Goal: Communication & Community: Answer question/provide support

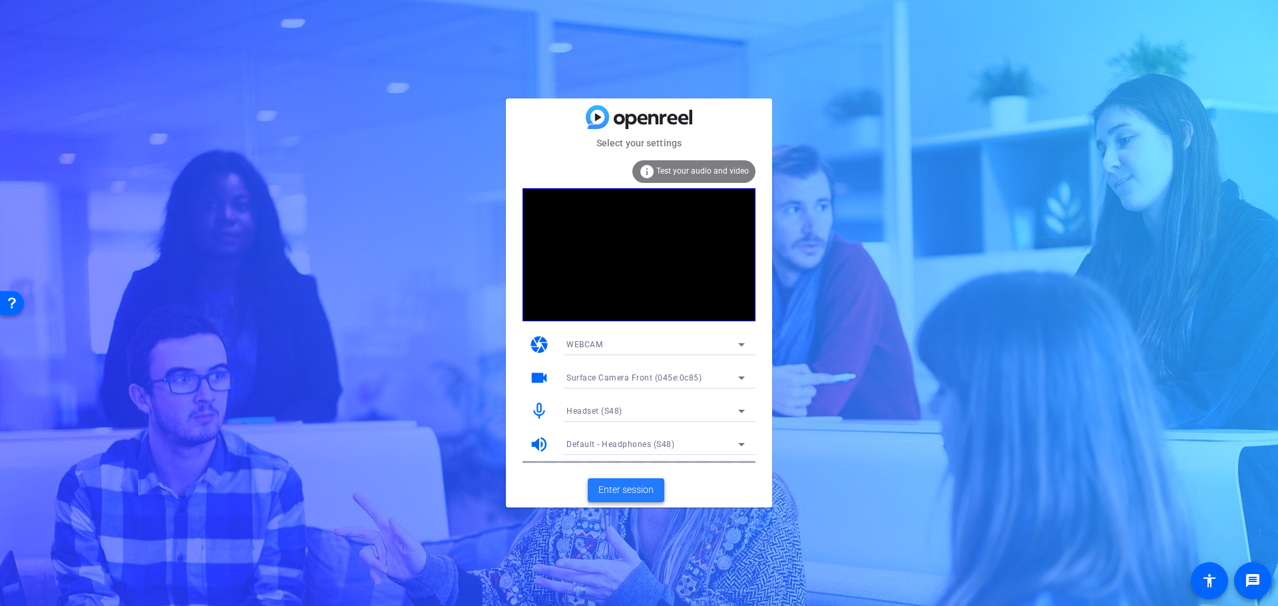
click at [606, 487] on span "Enter session" at bounding box center [625, 490] width 55 height 14
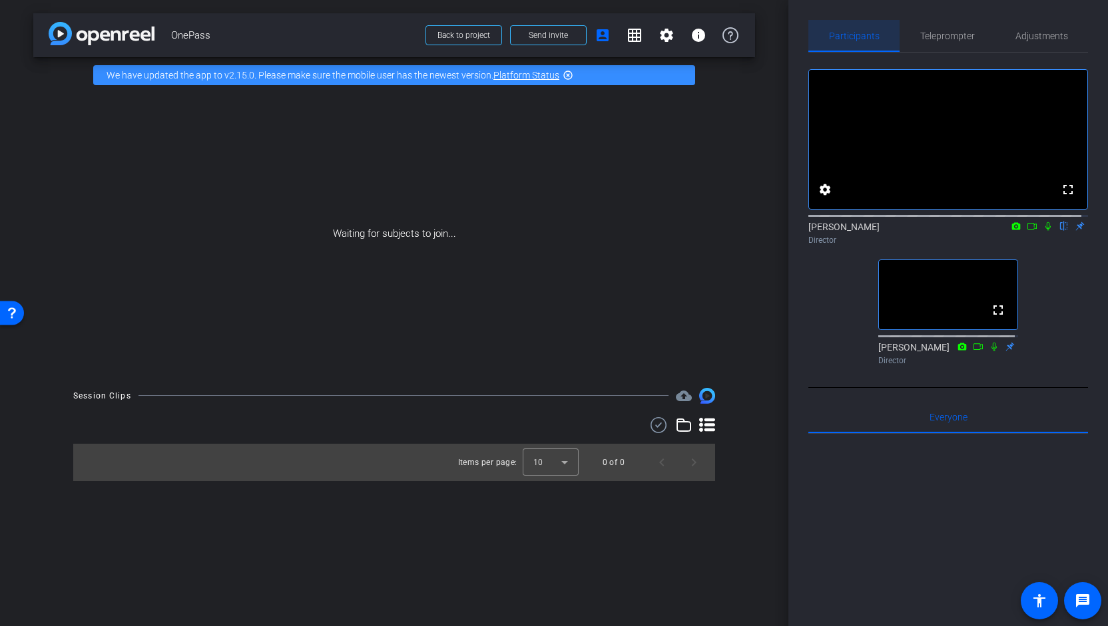
click at [861, 31] on span "Participants" at bounding box center [854, 35] width 51 height 9
click at [632, 31] on mat-icon "grid_on" at bounding box center [634, 35] width 16 height 16
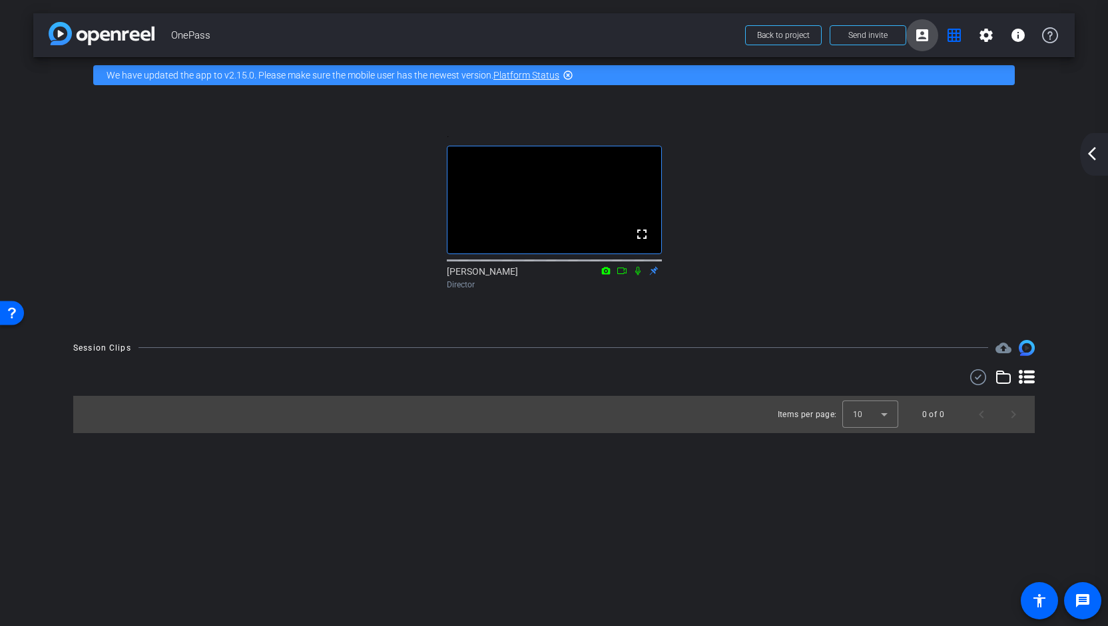
click at [924, 34] on mat-icon "account_box" at bounding box center [922, 35] width 16 height 16
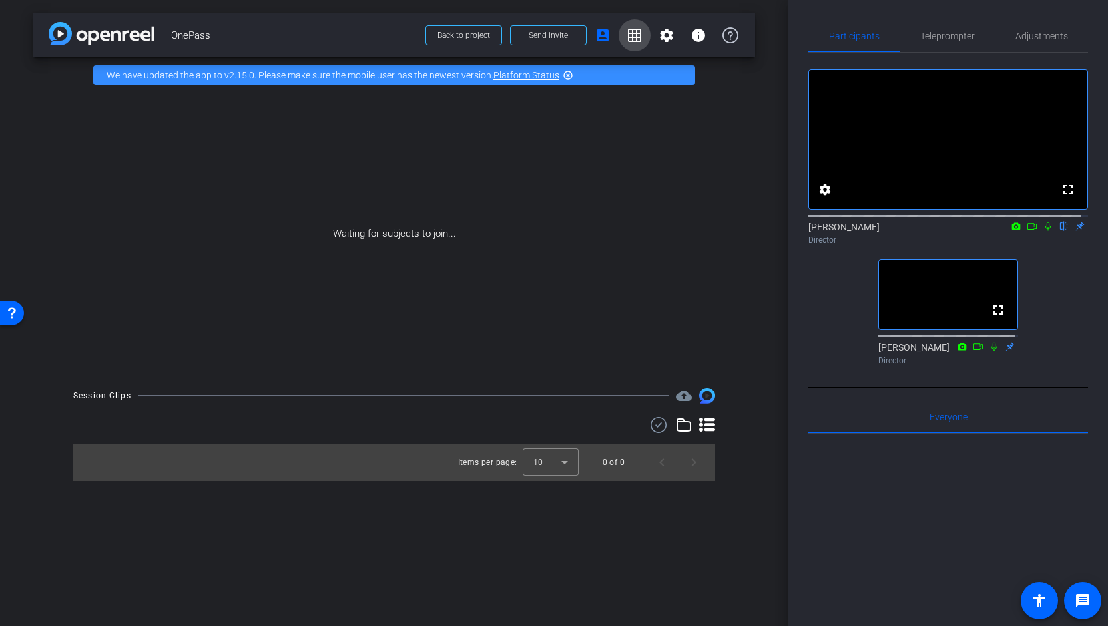
click at [631, 34] on mat-icon "grid_on" at bounding box center [634, 35] width 16 height 16
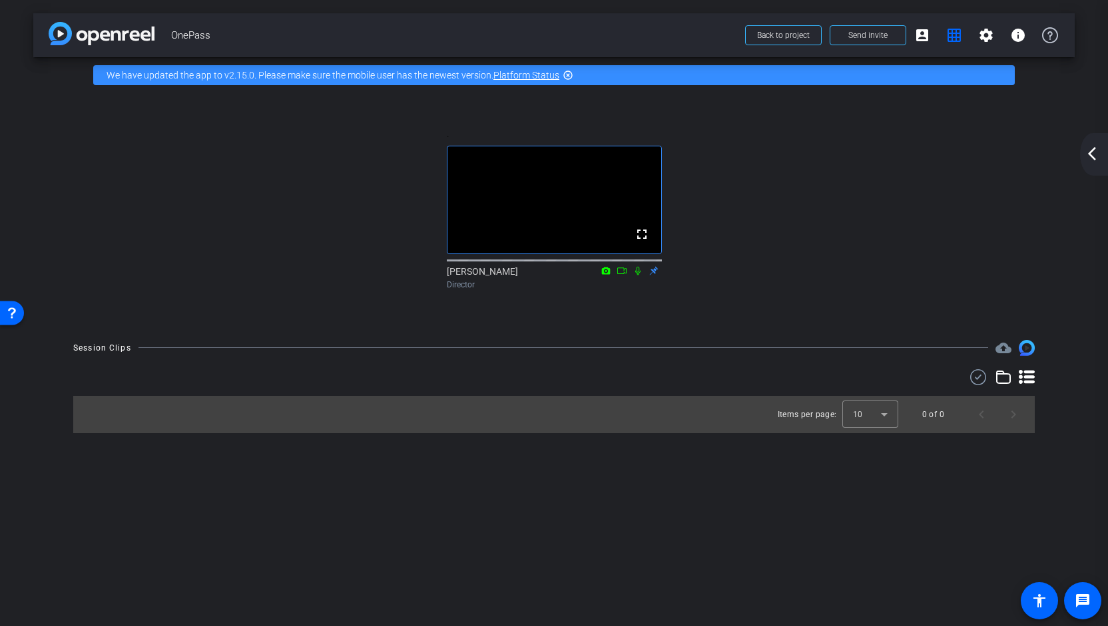
click at [1093, 160] on mat-icon "arrow_back_ios_new" at bounding box center [1092, 154] width 16 height 16
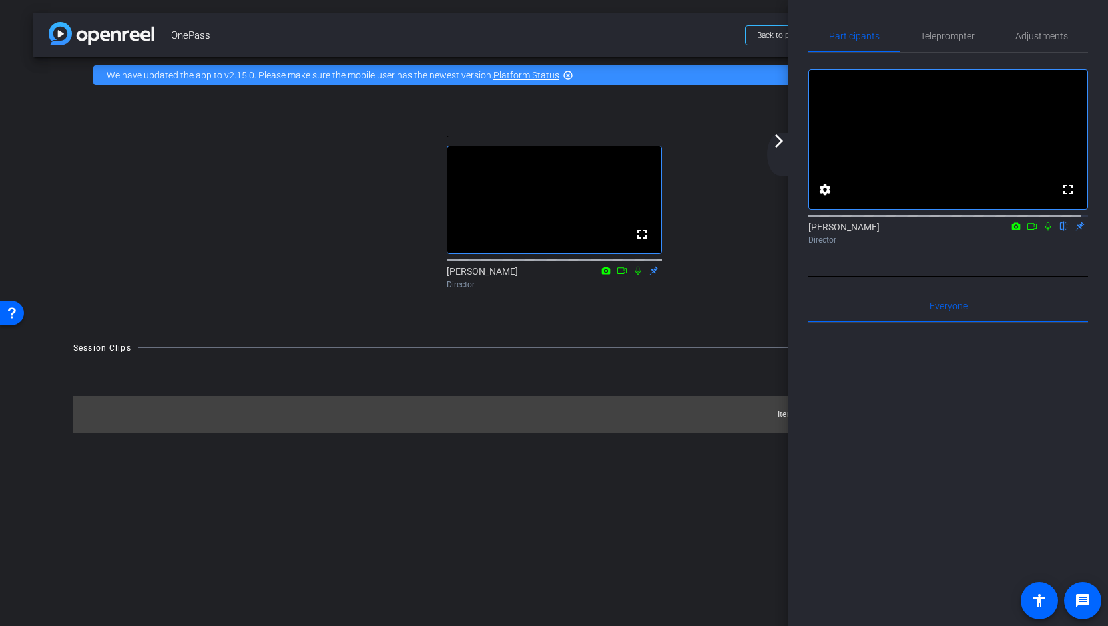
click at [676, 33] on span "OnePass" at bounding box center [454, 35] width 566 height 27
click at [781, 142] on mat-icon "arrow_forward_ios" at bounding box center [779, 141] width 16 height 16
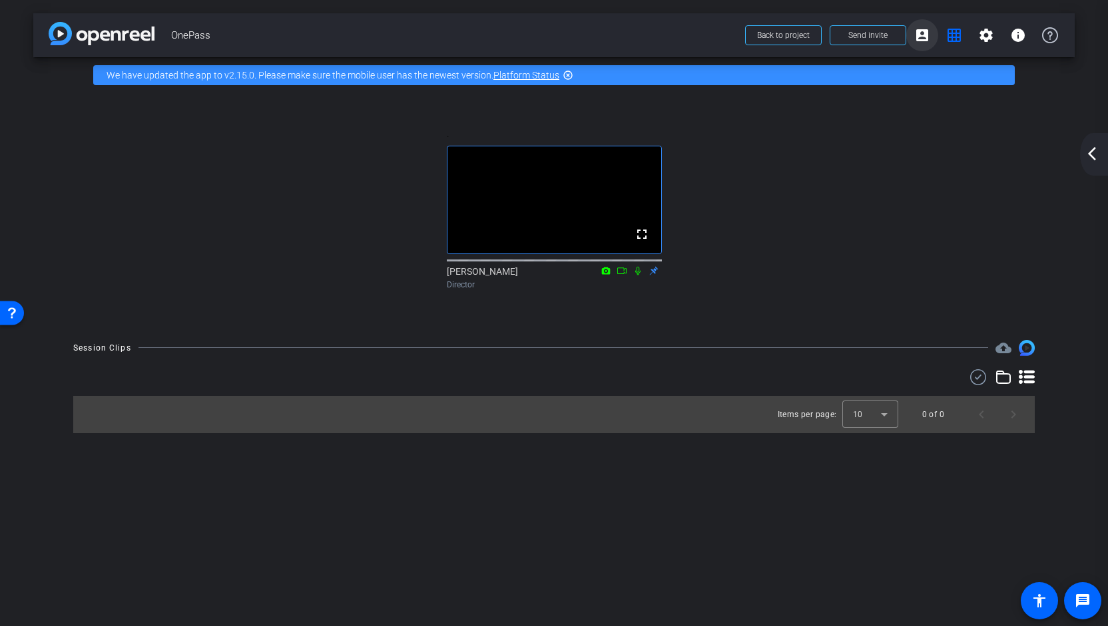
click at [916, 33] on mat-icon "account_box" at bounding box center [922, 35] width 16 height 16
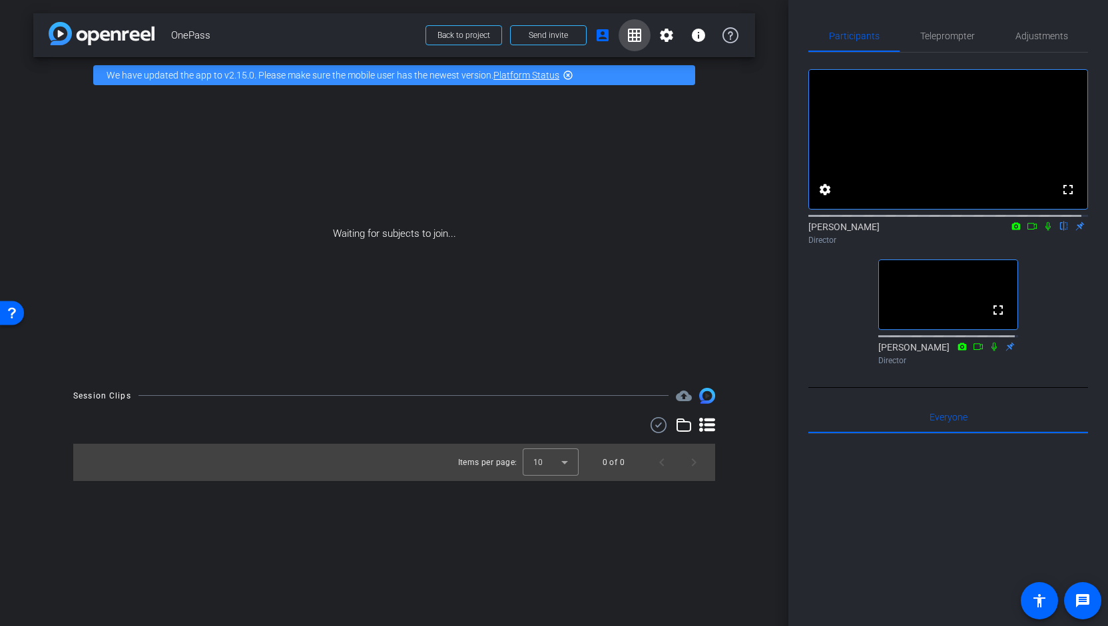
click at [632, 33] on mat-icon "grid_on" at bounding box center [634, 35] width 16 height 16
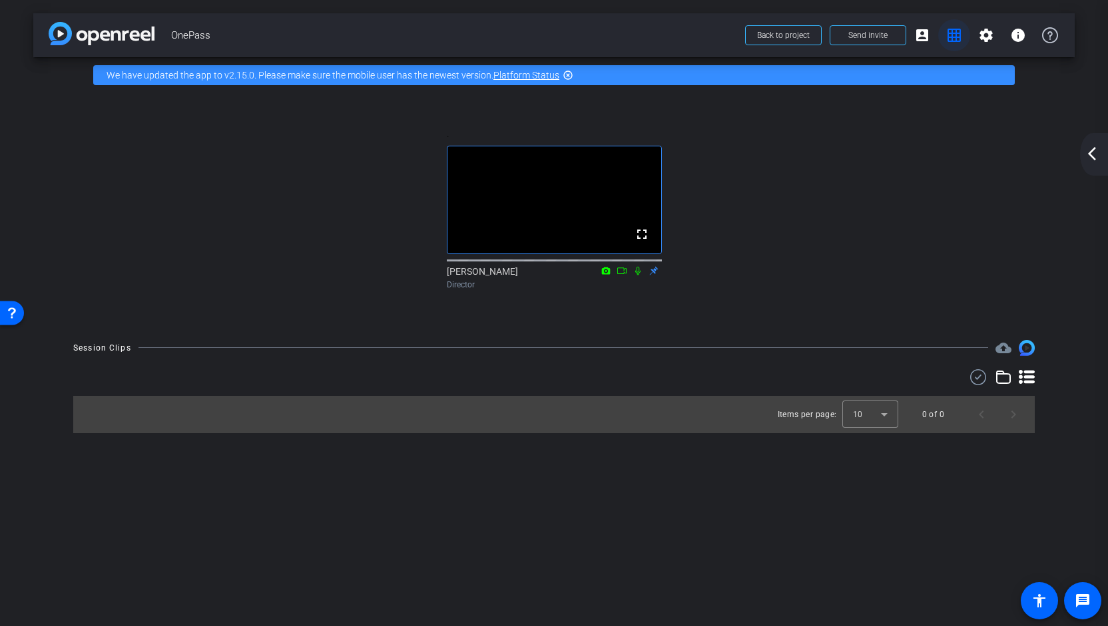
click at [957, 34] on mat-icon "grid_on" at bounding box center [954, 35] width 16 height 16
click at [922, 37] on mat-icon "account_box" at bounding box center [922, 35] width 16 height 16
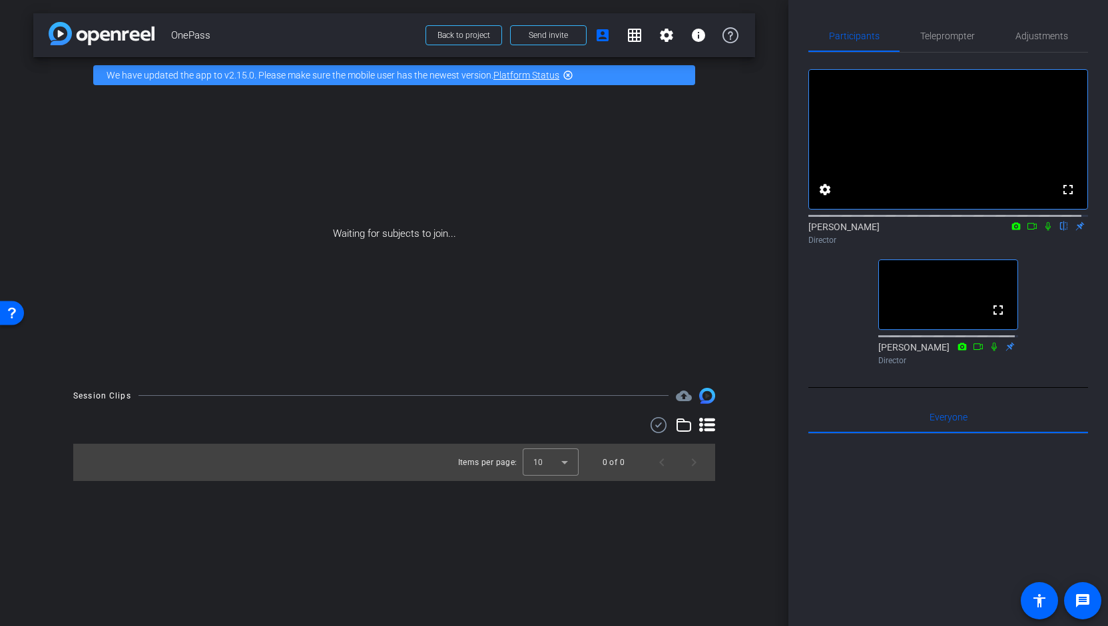
click at [569, 77] on mat-icon "highlight_off" at bounding box center [568, 75] width 11 height 11
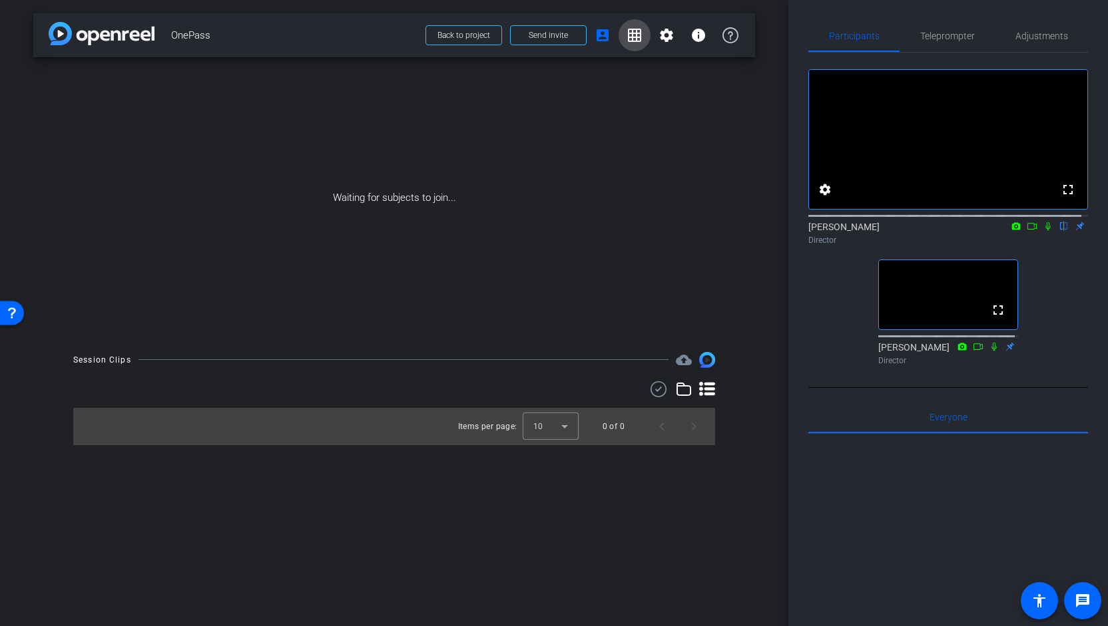
click at [632, 39] on mat-icon "grid_on" at bounding box center [634, 35] width 16 height 16
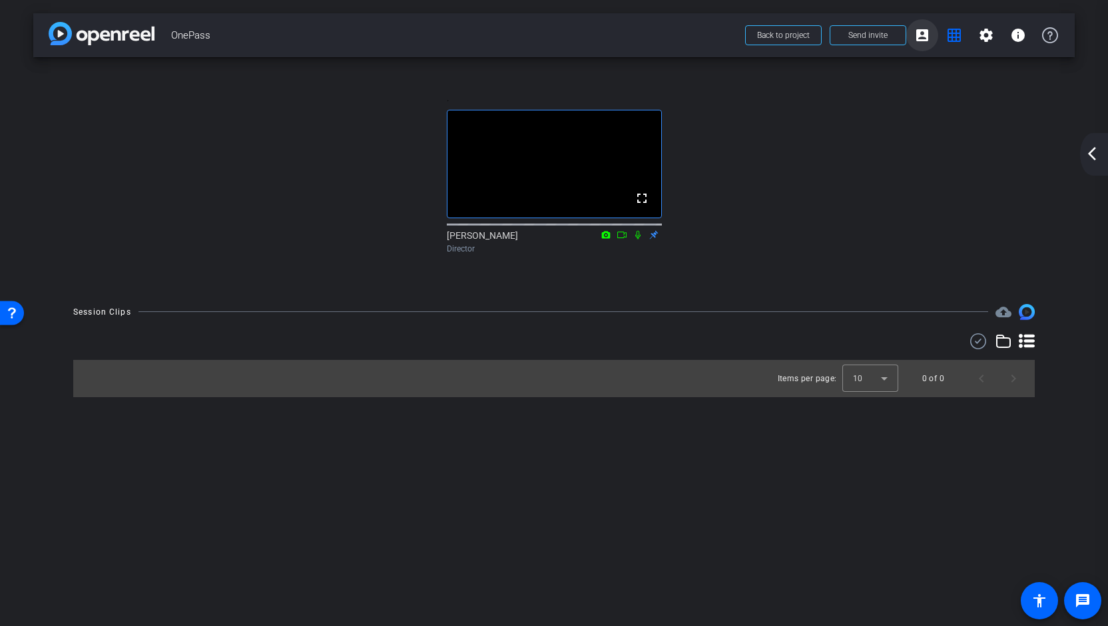
click at [918, 35] on mat-icon "account_box" at bounding box center [922, 35] width 16 height 16
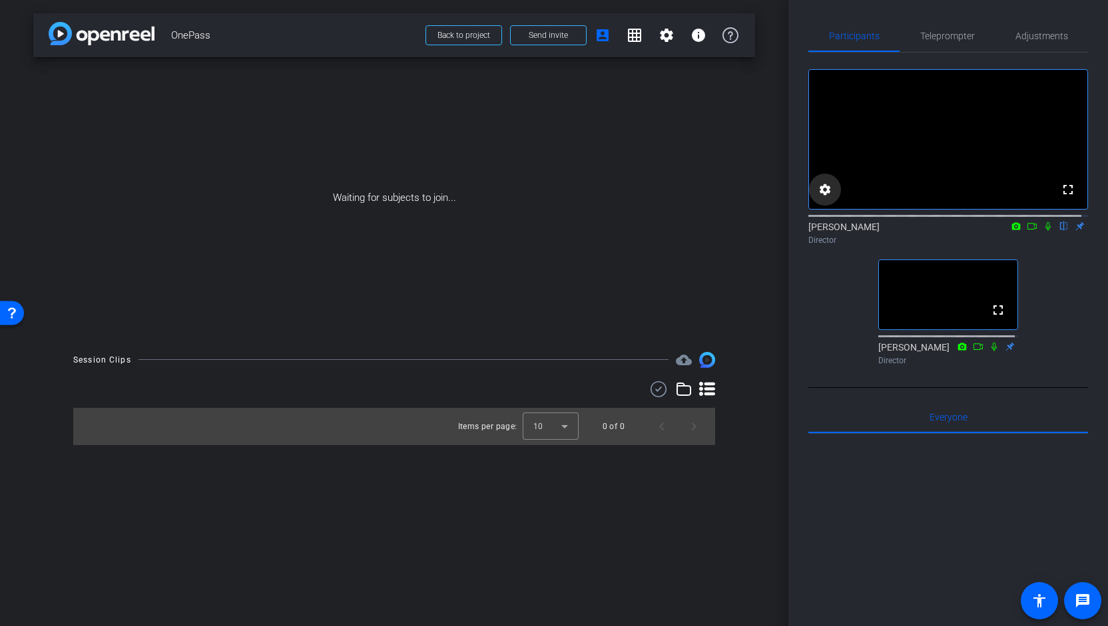
click at [826, 198] on mat-icon "settings" at bounding box center [825, 190] width 16 height 16
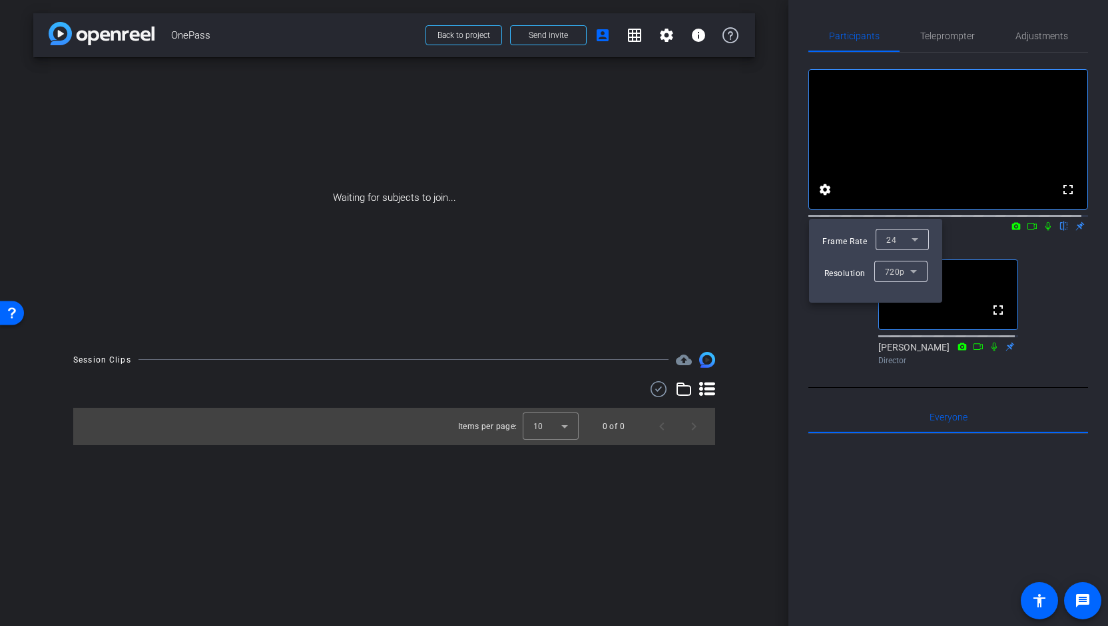
click at [826, 361] on div at bounding box center [554, 313] width 1108 height 626
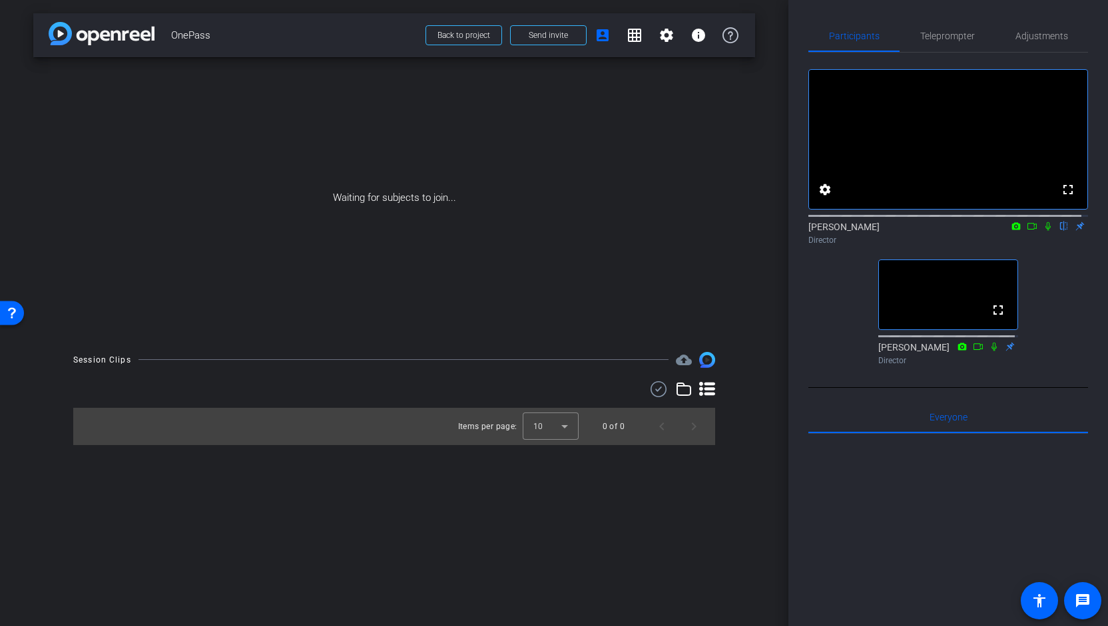
click at [1045, 231] on icon at bounding box center [1047, 226] width 5 height 9
click at [1045, 231] on icon at bounding box center [1048, 226] width 7 height 9
click at [1012, 230] on icon at bounding box center [1016, 225] width 9 height 7
click at [1041, 263] on div at bounding box center [554, 313] width 1108 height 626
click at [1056, 232] on mat-icon "flip" at bounding box center [1064, 226] width 16 height 12
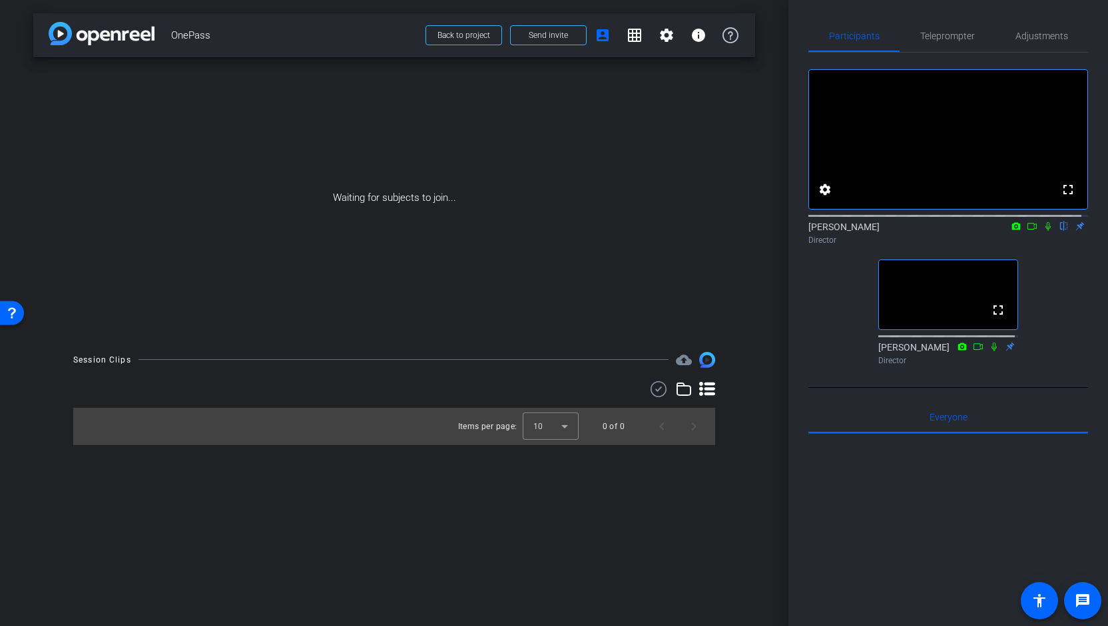
click at [1056, 232] on mat-icon "flip" at bounding box center [1064, 226] width 16 height 12
click at [1055, 306] on div "fullscreen settings Celeste Cole flip Director fullscreen Christie Cobb Director" at bounding box center [948, 212] width 280 height 318
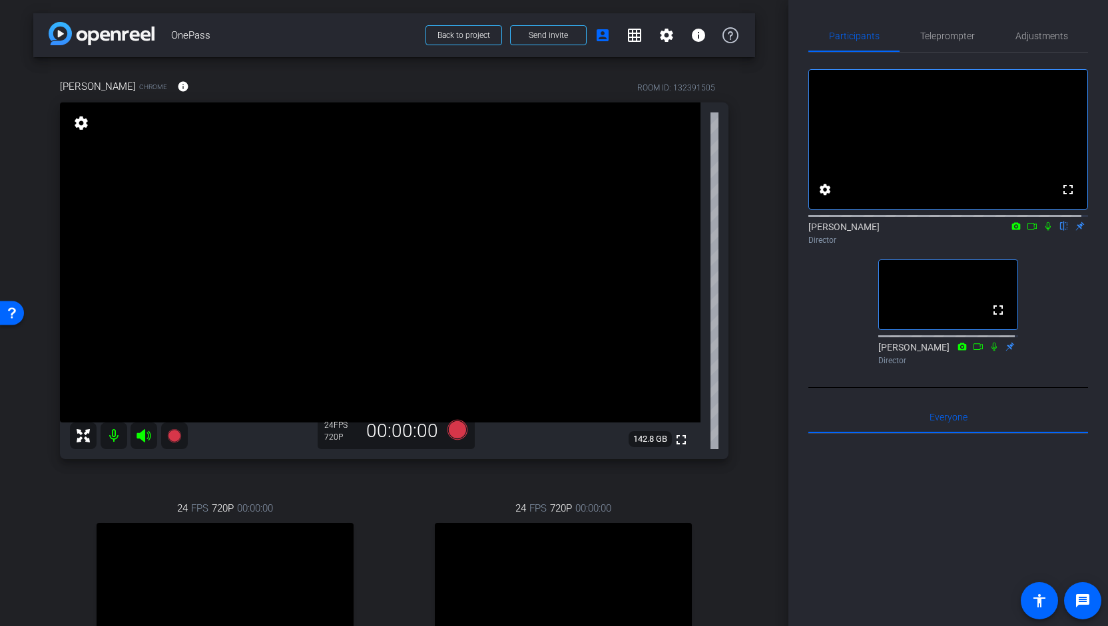
scroll to position [133, 0]
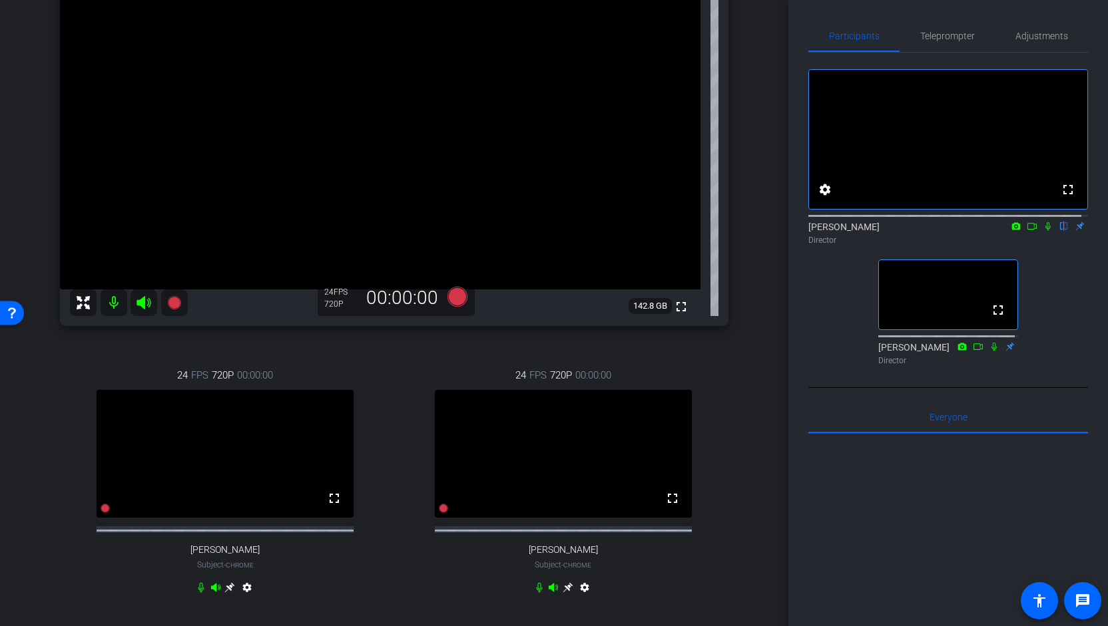
click at [1045, 231] on icon at bounding box center [1047, 226] width 5 height 9
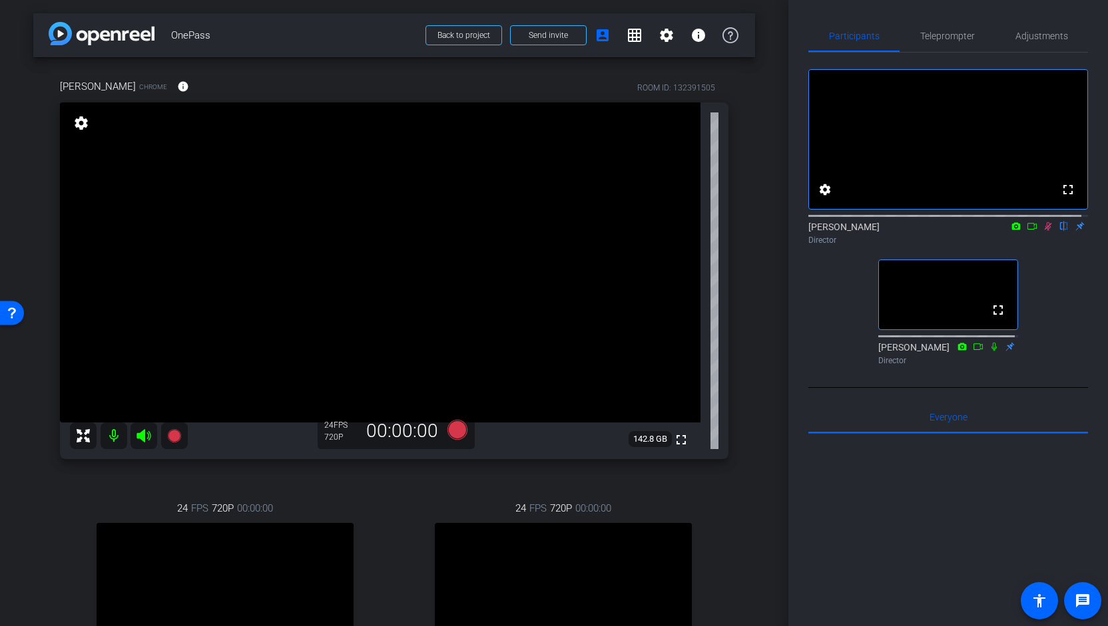
click at [81, 124] on mat-icon "settings" at bounding box center [81, 123] width 19 height 16
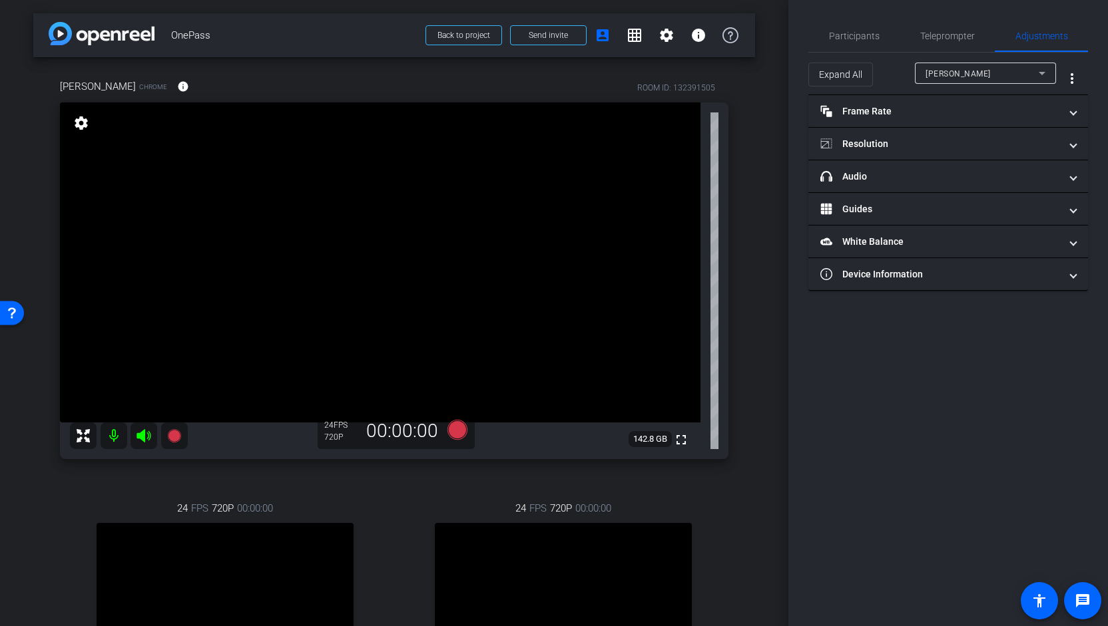
click at [81, 124] on mat-icon "settings" at bounding box center [81, 123] width 19 height 16
click at [760, 120] on div "arrow_back OnePass Back to project Send invite account_box grid_on settings inf…" at bounding box center [394, 313] width 788 height 626
click at [83, 124] on mat-icon "settings" at bounding box center [81, 123] width 19 height 16
click at [858, 28] on span "Participants" at bounding box center [854, 36] width 51 height 32
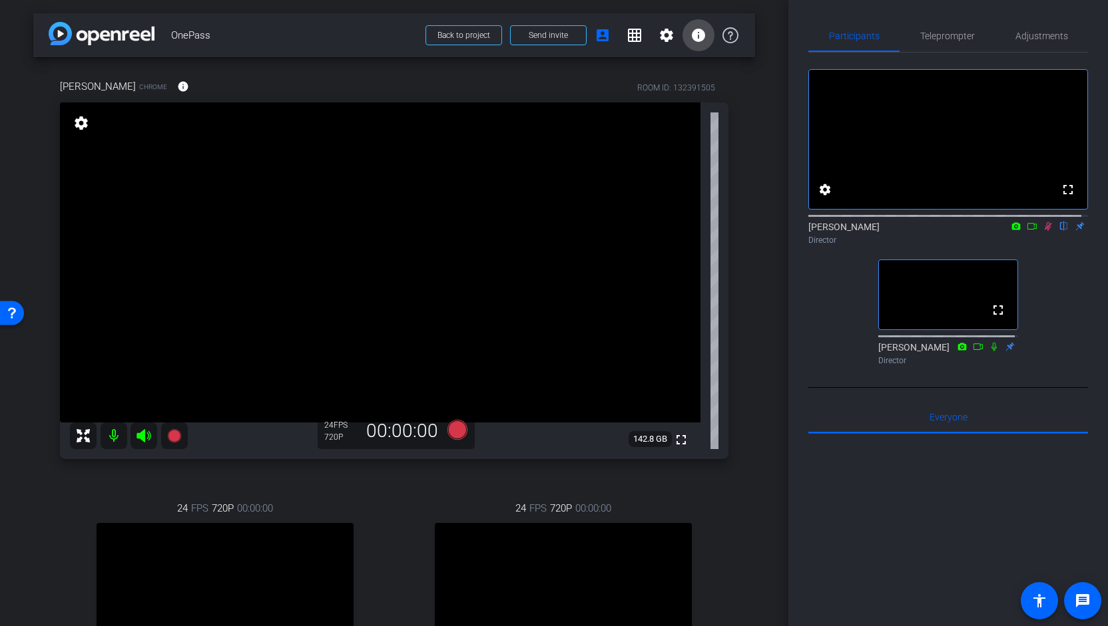
click at [690, 39] on mat-icon "info" at bounding box center [698, 35] width 16 height 16
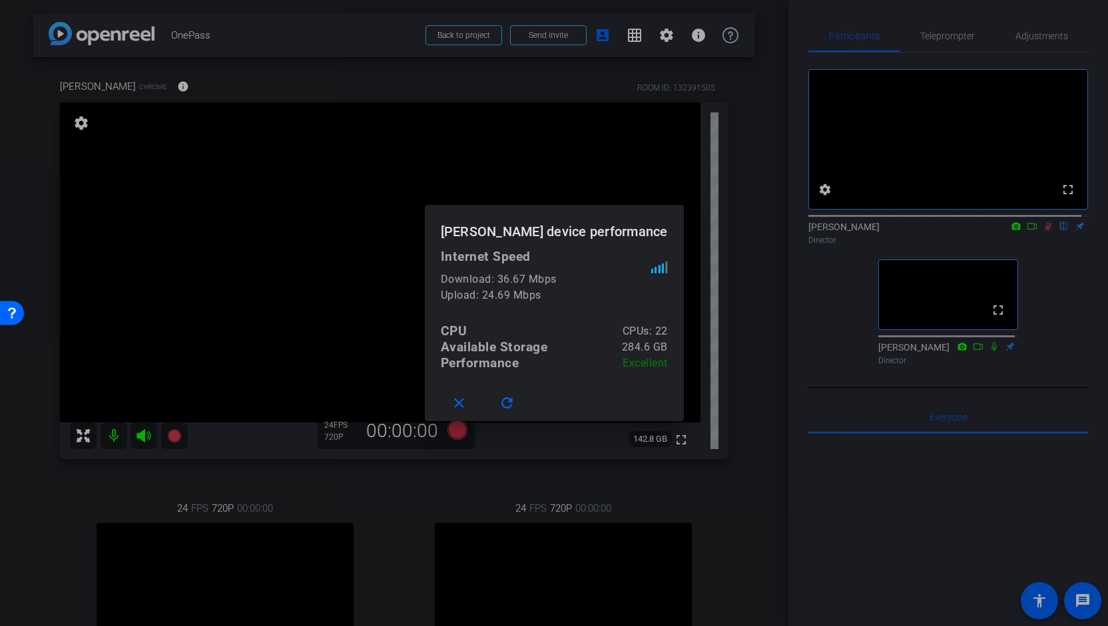
click at [352, 39] on div at bounding box center [554, 313] width 1108 height 626
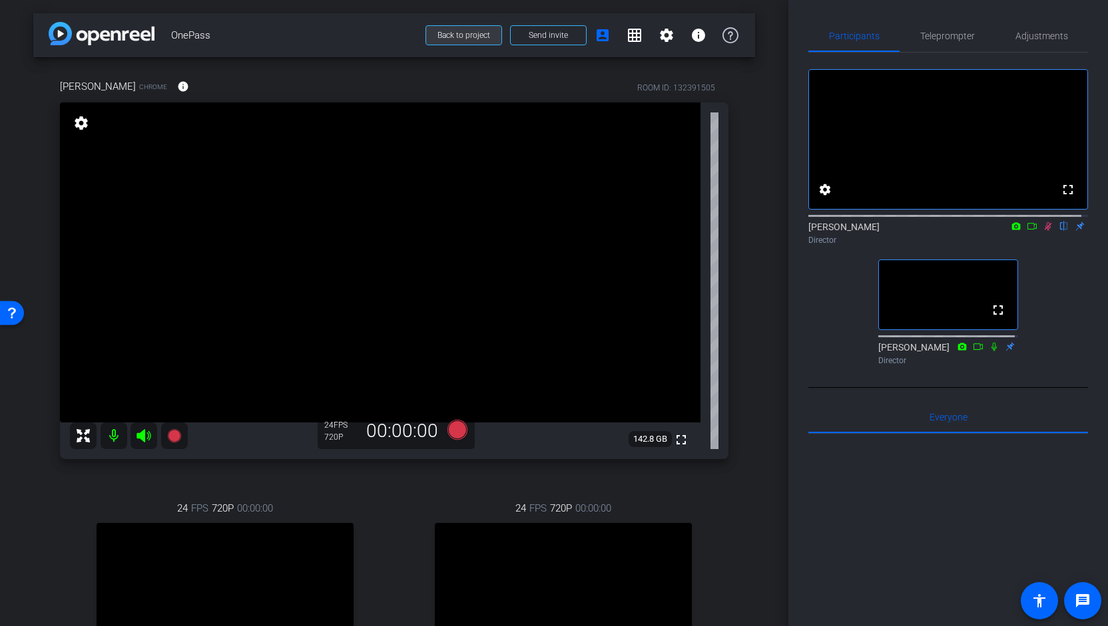
click at [455, 33] on span "Back to project" at bounding box center [463, 35] width 53 height 9
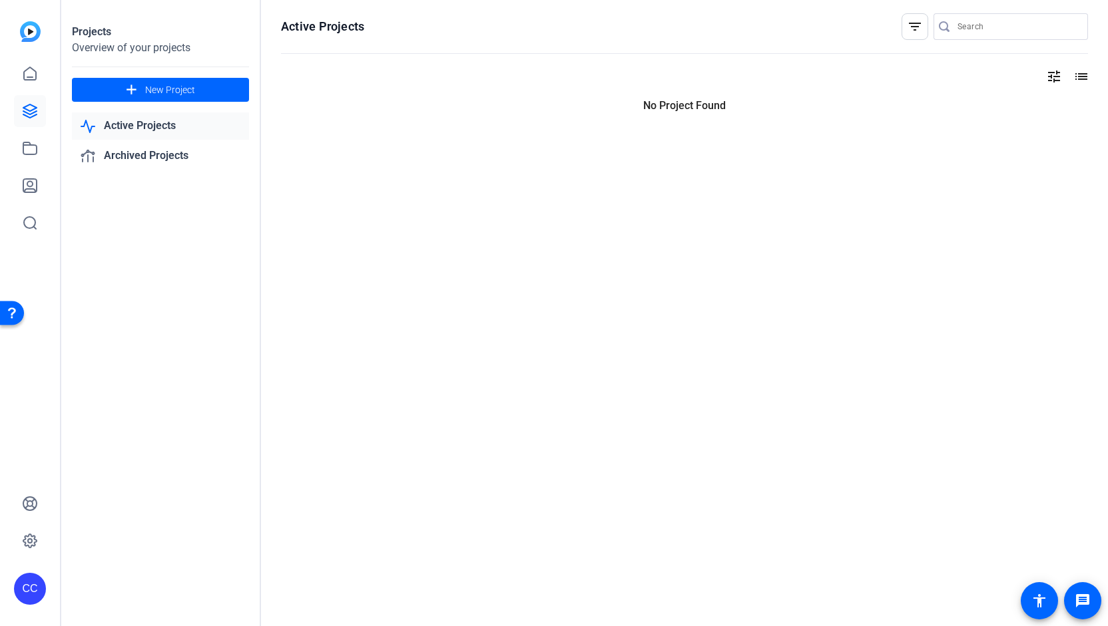
click at [26, 25] on img at bounding box center [30, 31] width 21 height 21
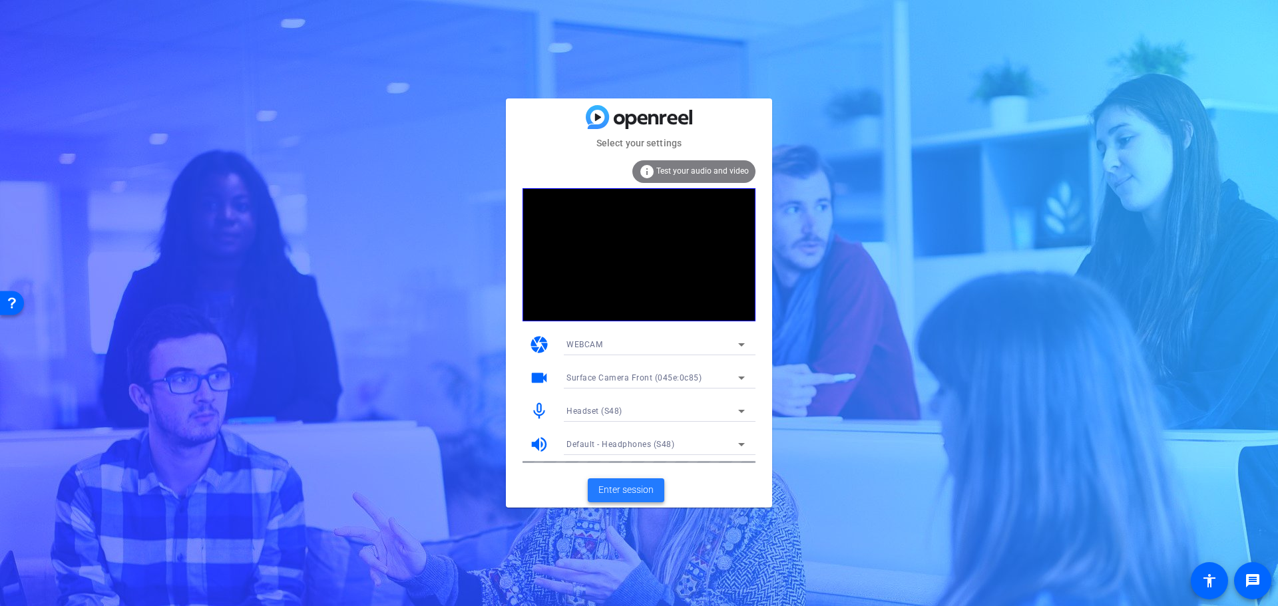
click at [630, 495] on span "Enter session" at bounding box center [625, 490] width 55 height 14
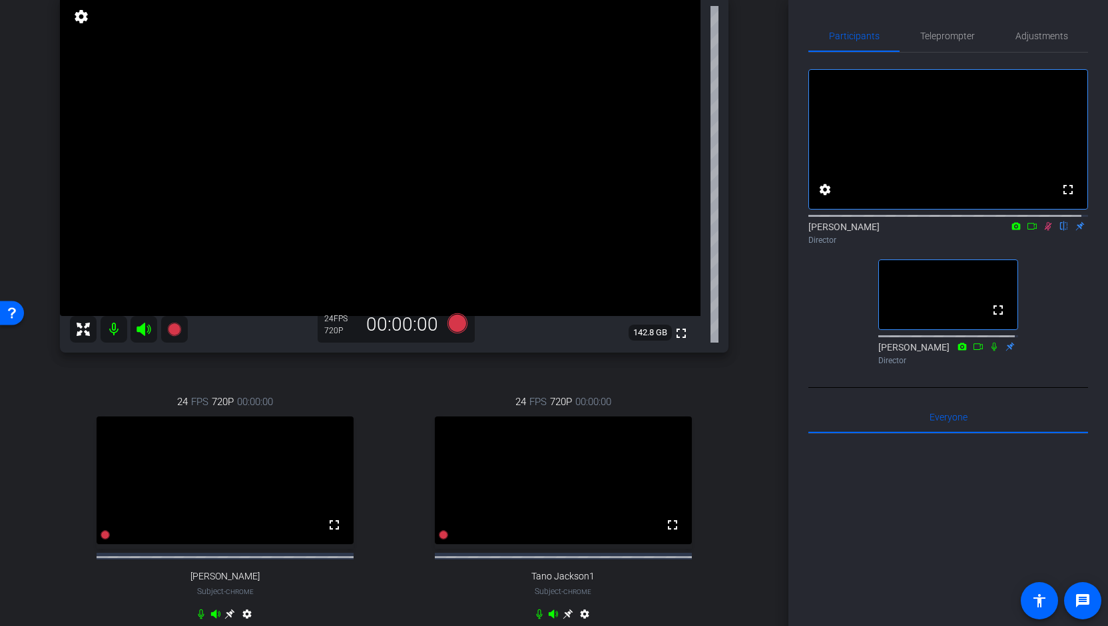
scroll to position [258, 0]
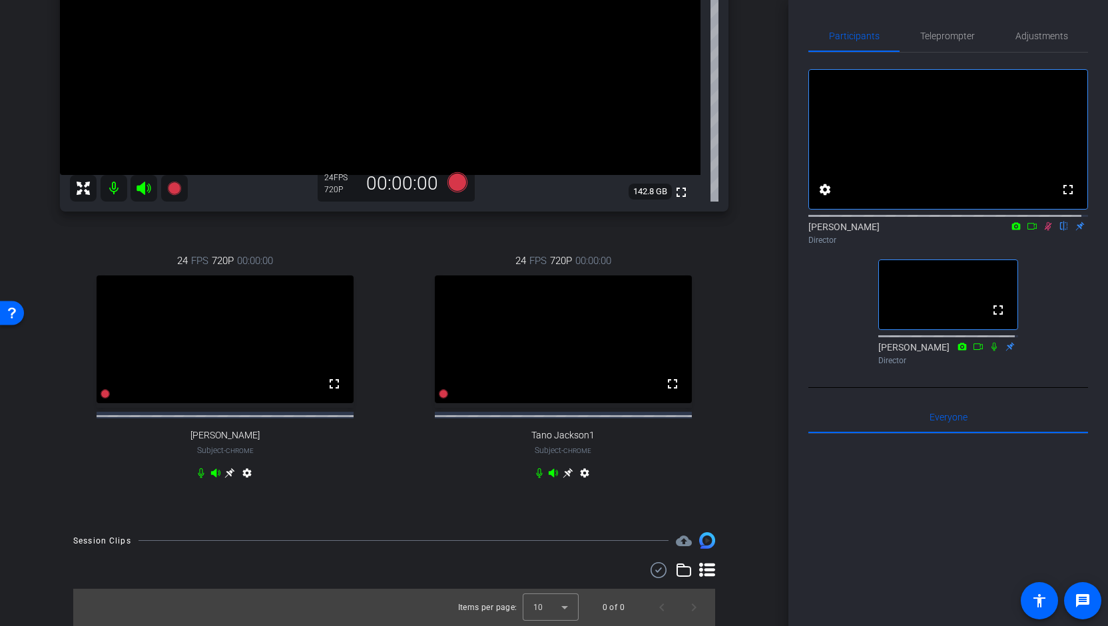
drag, startPoint x: 1041, startPoint y: 238, endPoint x: 1045, endPoint y: 278, distance: 40.1
click at [1043, 231] on icon at bounding box center [1048, 226] width 11 height 9
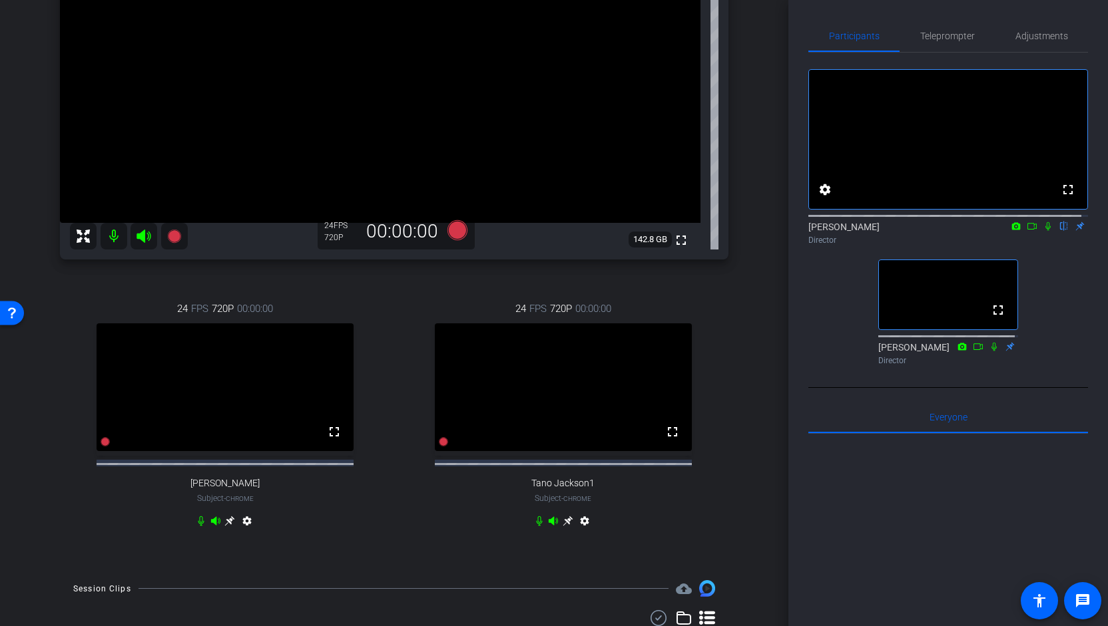
scroll to position [0, 0]
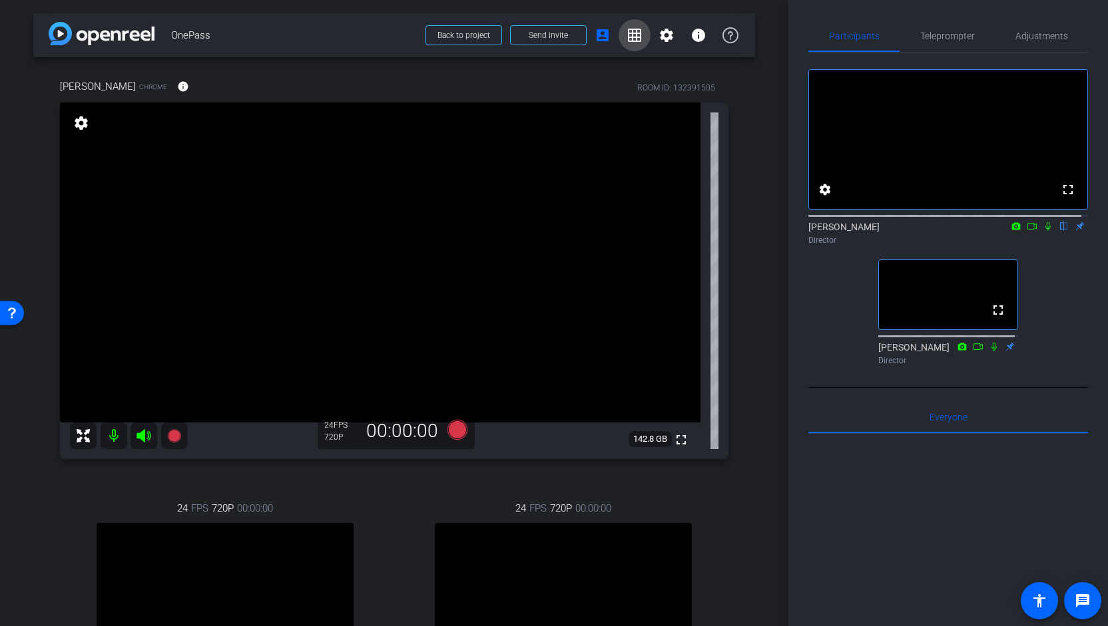
click at [626, 31] on mat-icon "grid_on" at bounding box center [634, 35] width 16 height 16
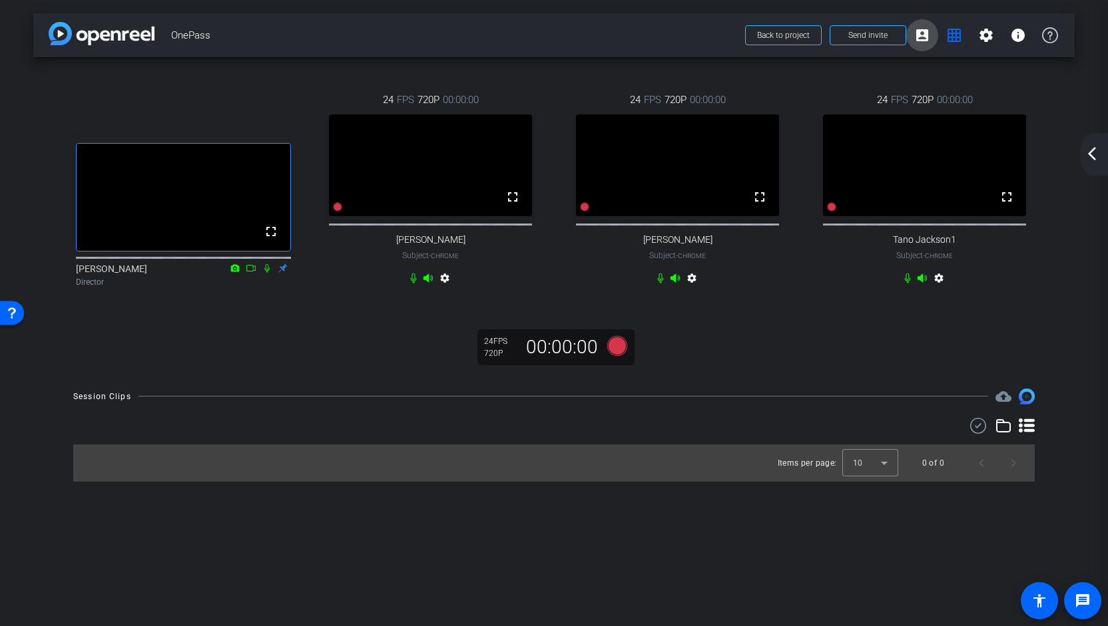
click at [922, 35] on mat-icon "account_box" at bounding box center [922, 35] width 16 height 16
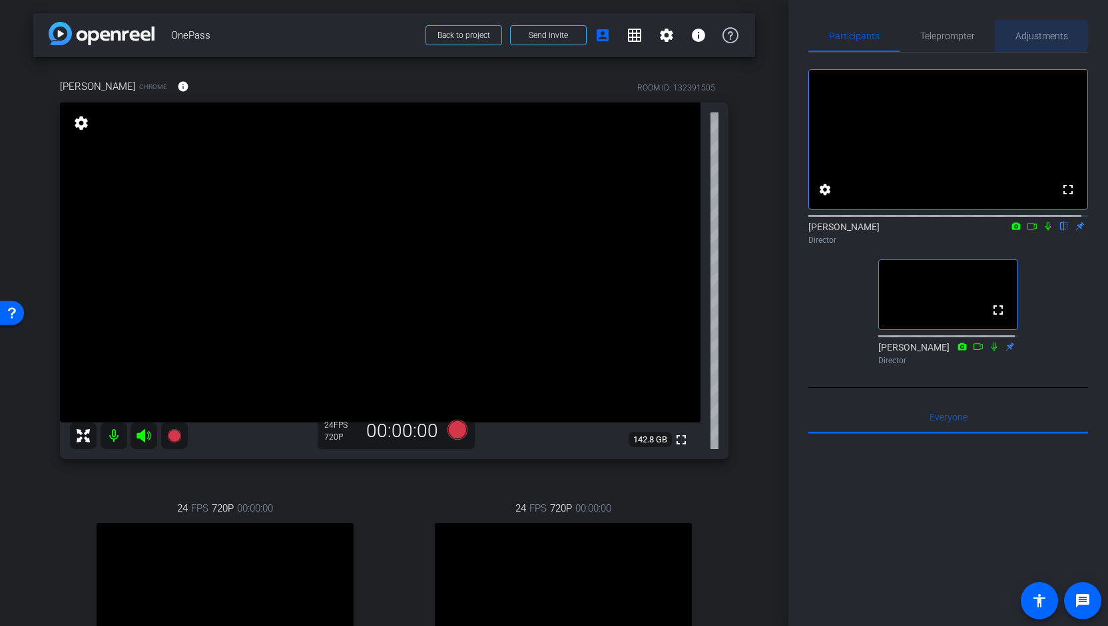
click at [1031, 35] on span "Adjustments" at bounding box center [1041, 35] width 53 height 9
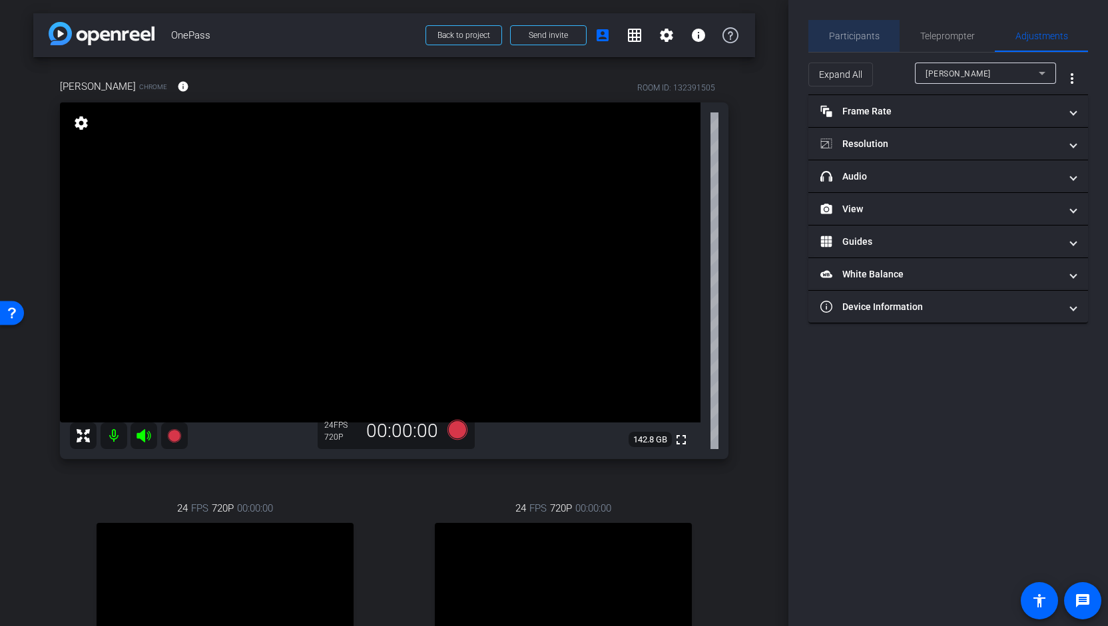
click at [859, 38] on span "Participants" at bounding box center [854, 35] width 51 height 9
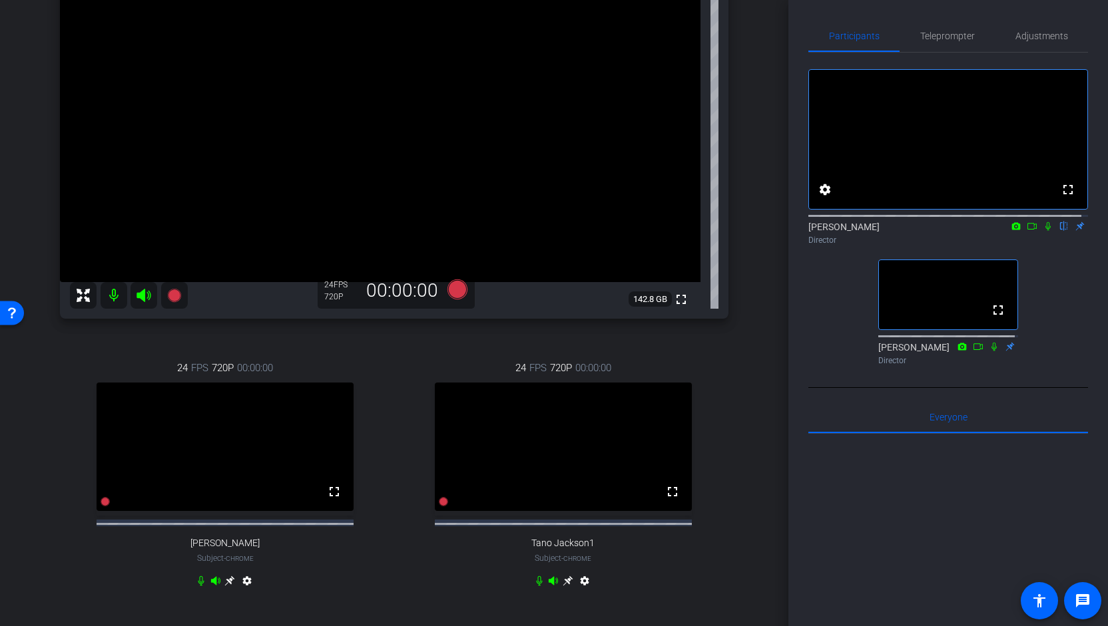
scroll to position [259, 0]
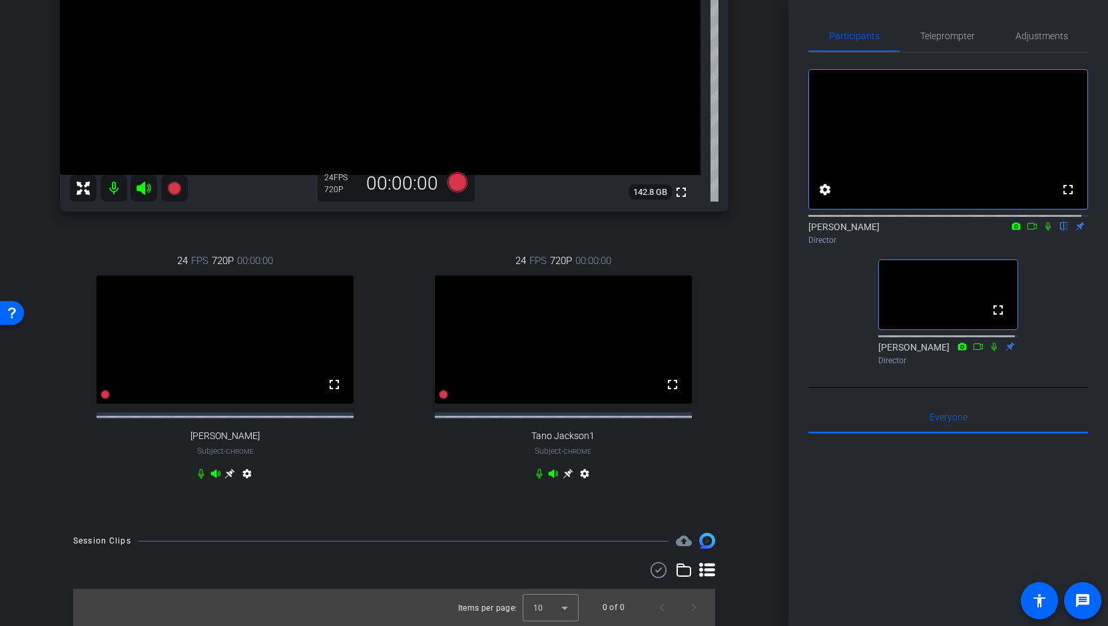
click at [677, 543] on mat-icon "cloud_upload" at bounding box center [684, 541] width 16 height 16
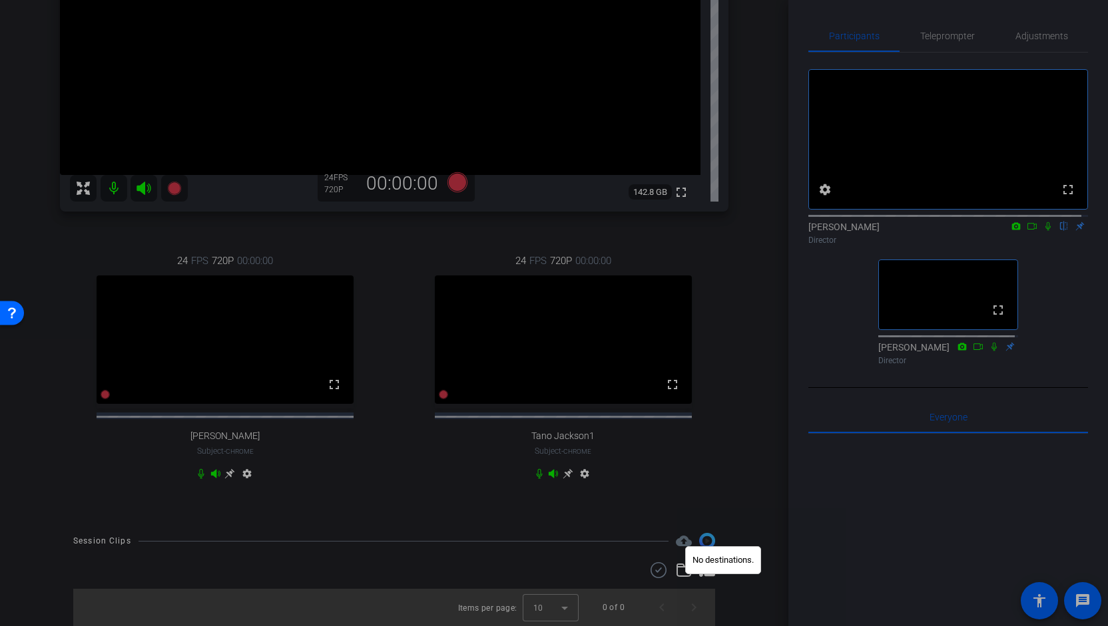
click at [727, 514] on div at bounding box center [554, 313] width 1108 height 626
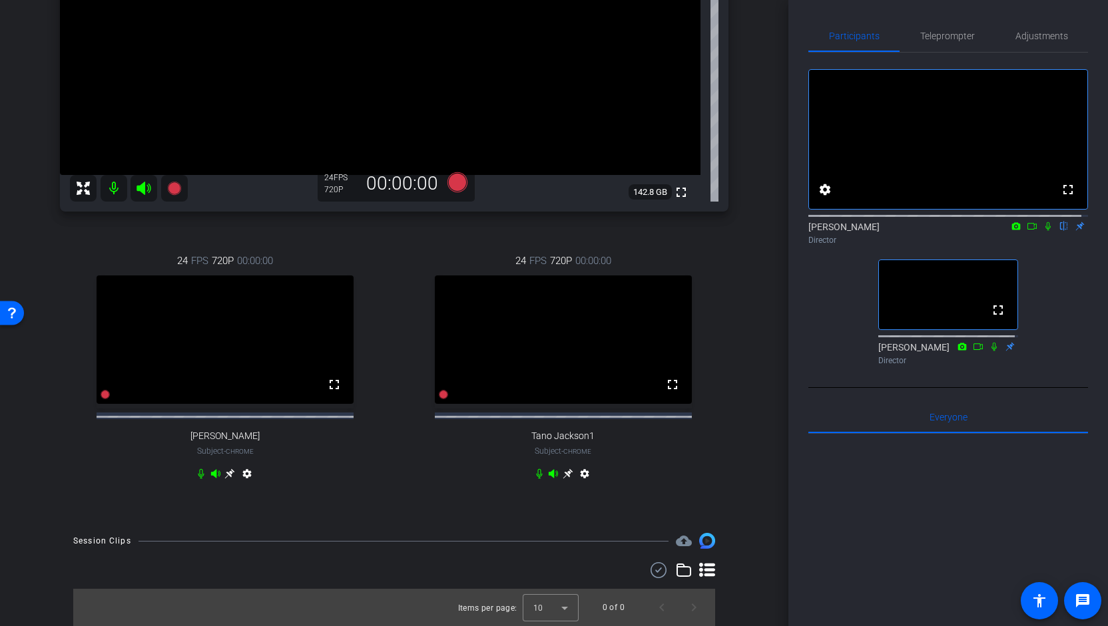
click at [676, 573] on icon at bounding box center [684, 571] width 16 height 16
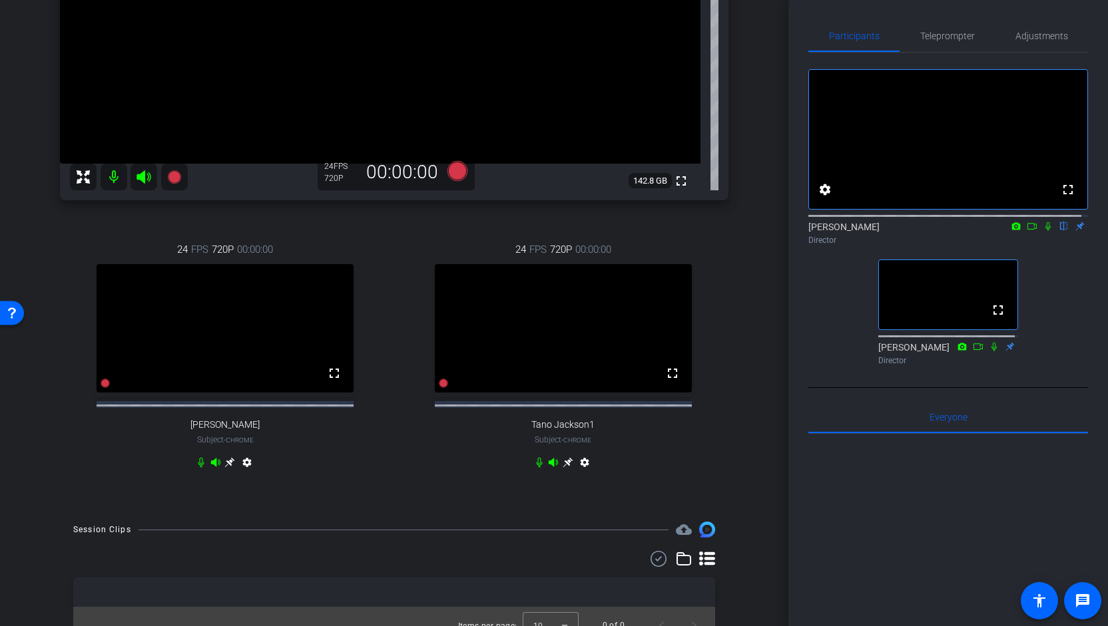
click at [718, 495] on div "24 FPS 720P 00:00:00 fullscreen Tano Jackson1 Subject - Chrome settings" at bounding box center [563, 357] width 331 height 275
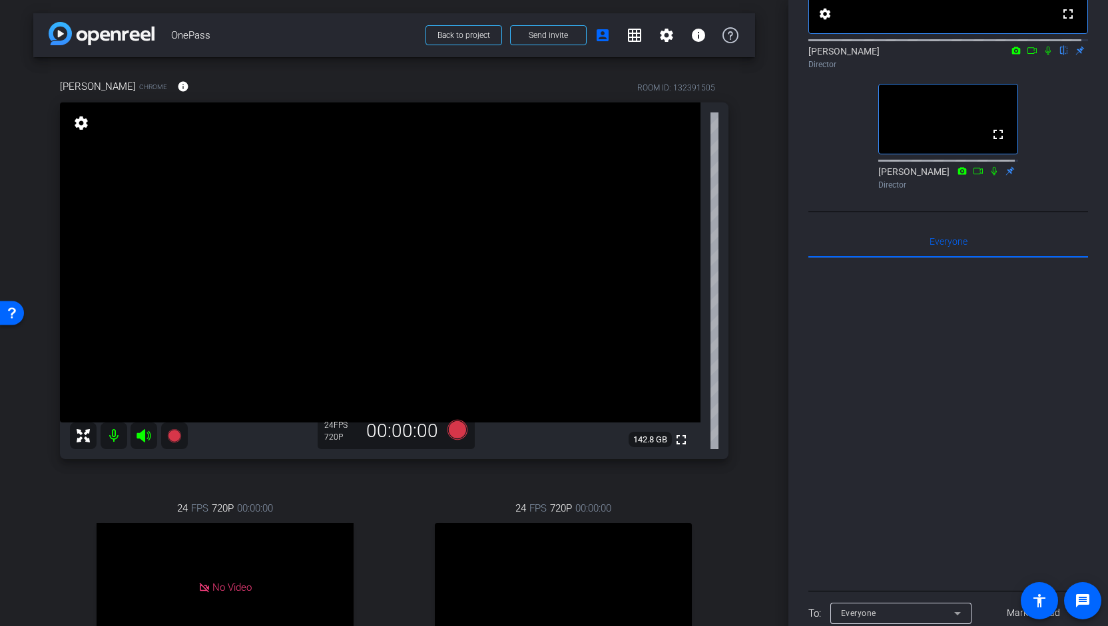
scroll to position [121, 0]
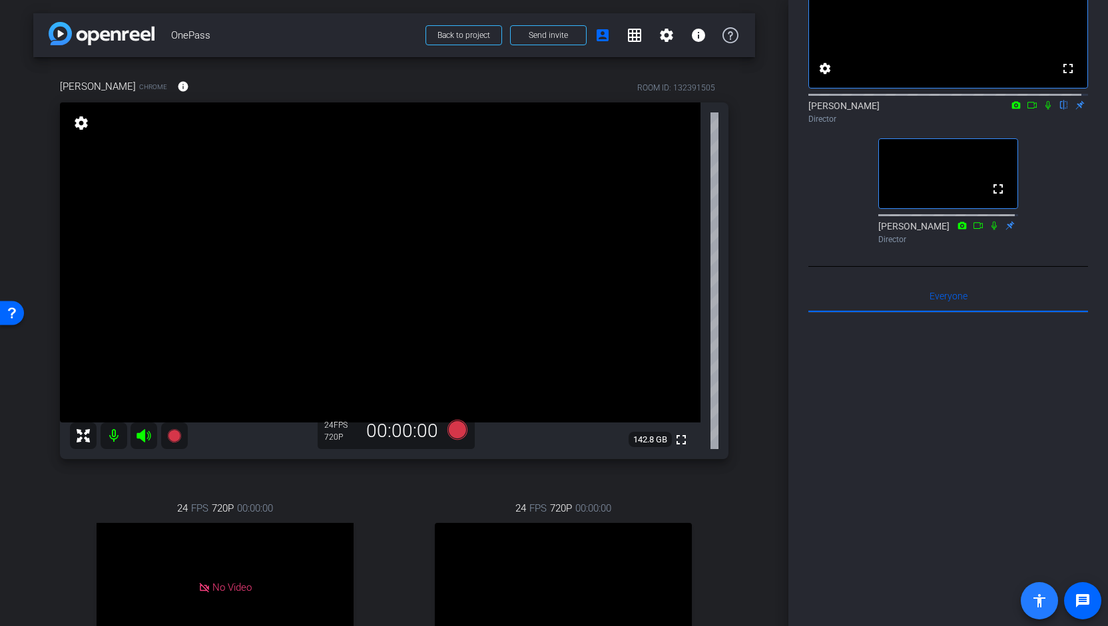
click at [1039, 605] on mat-icon "accessibility" at bounding box center [1039, 601] width 16 height 16
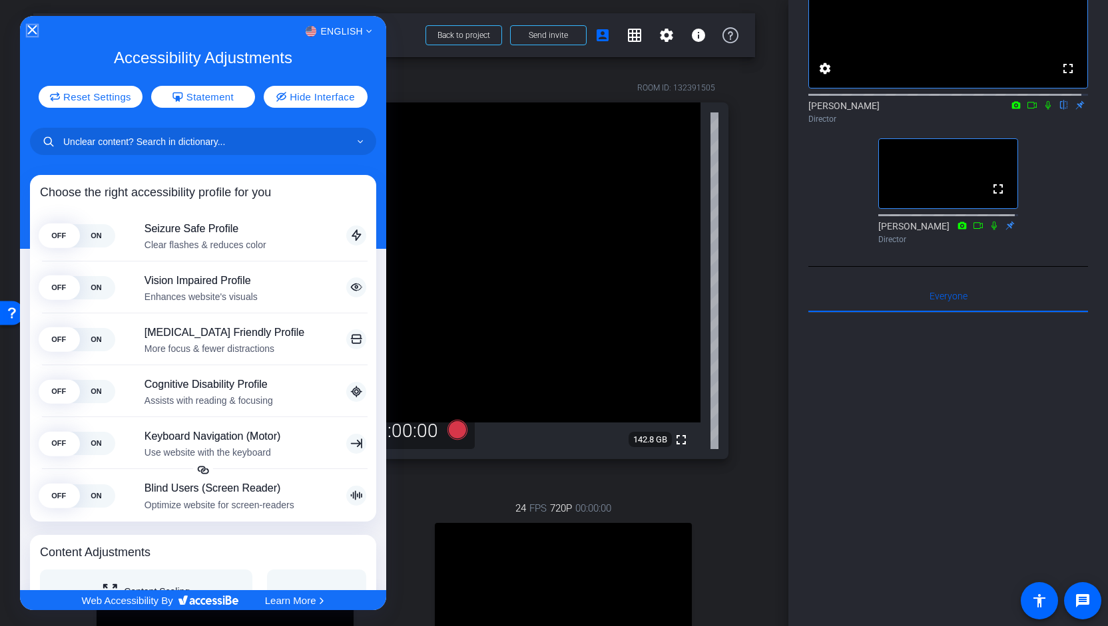
drag, startPoint x: 29, startPoint y: 27, endPoint x: 39, endPoint y: 29, distance: 10.1
click at [29, 27] on icon "Close Accessibility Interface" at bounding box center [32, 29] width 9 height 9
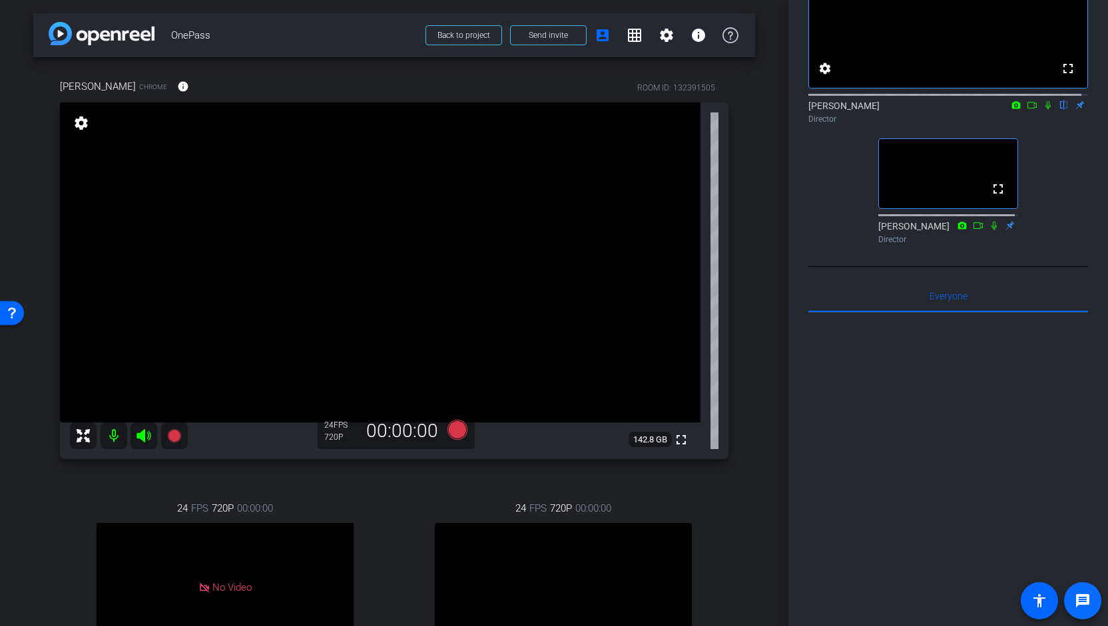
click at [1079, 606] on mat-icon "message" at bounding box center [1082, 601] width 16 height 16
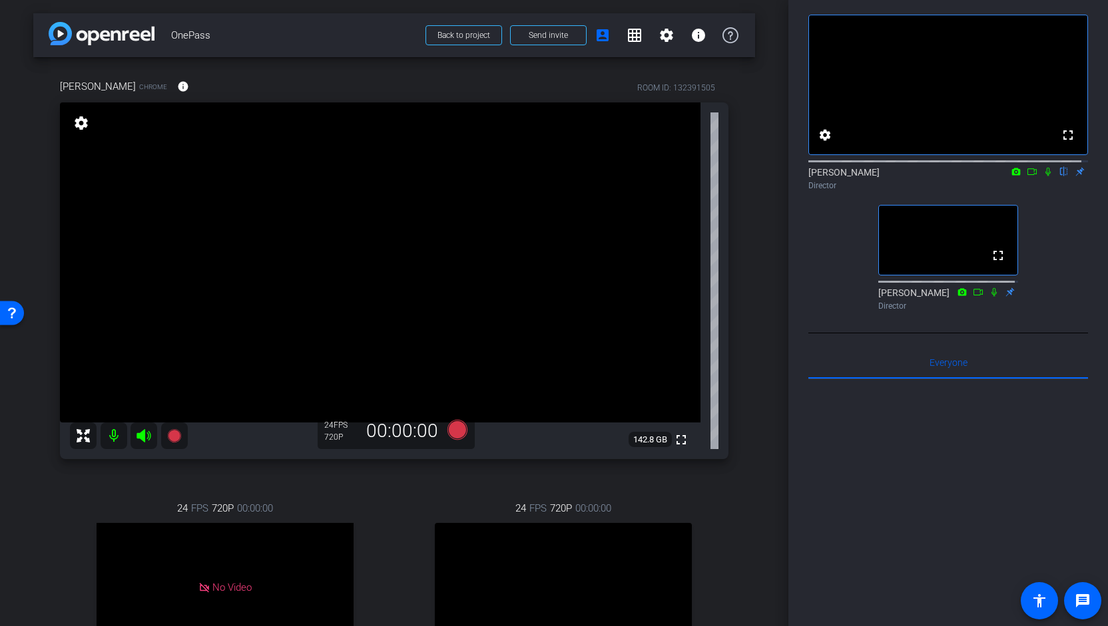
scroll to position [0, 0]
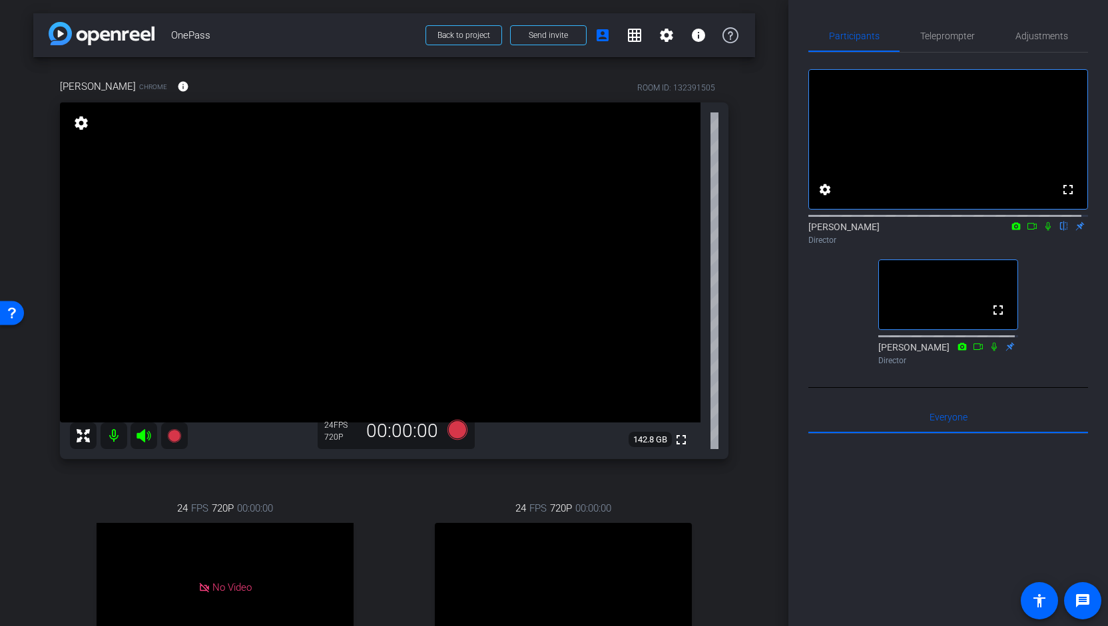
click at [83, 439] on icon at bounding box center [83, 436] width 16 height 16
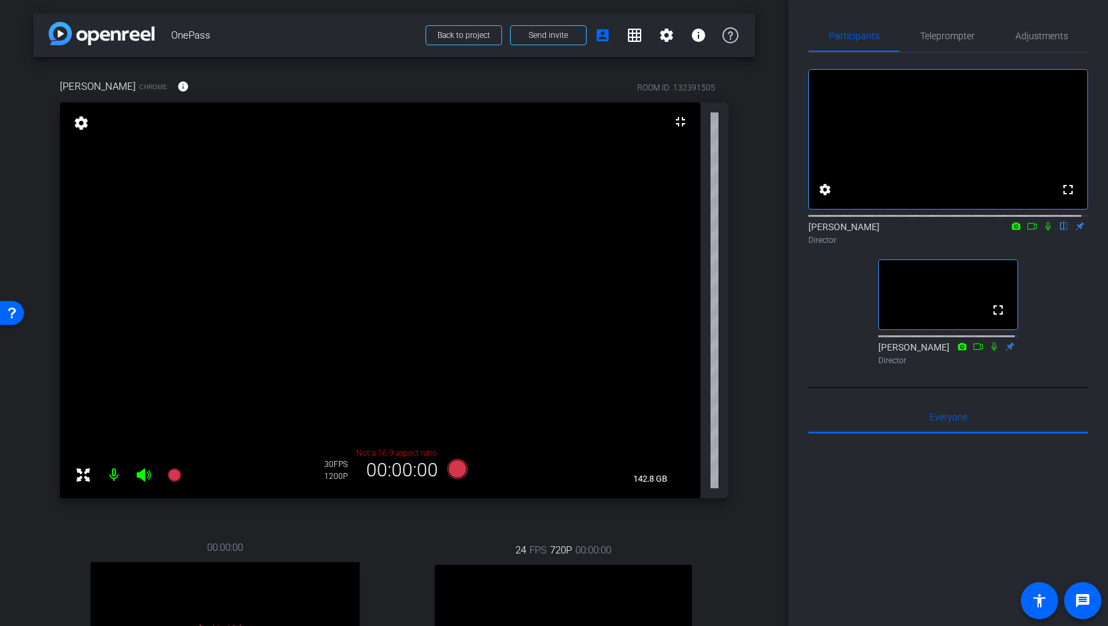
click at [1043, 231] on icon at bounding box center [1048, 226] width 11 height 9
click at [1045, 231] on icon at bounding box center [1048, 226] width 7 height 9
click at [1043, 231] on icon at bounding box center [1048, 226] width 11 height 9
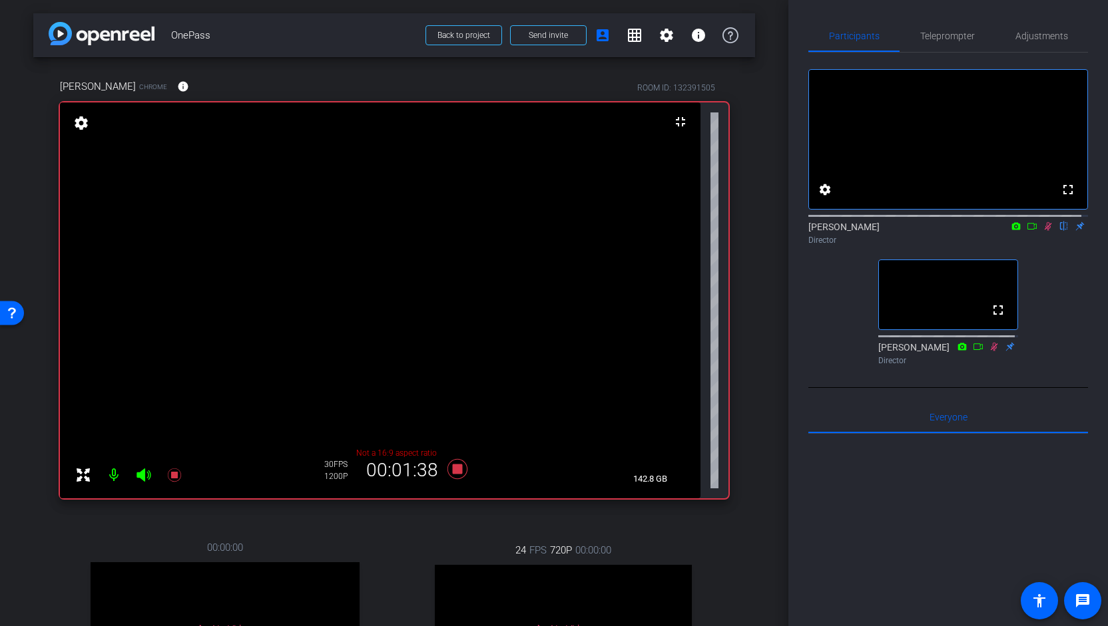
drag, startPoint x: 1025, startPoint y: 240, endPoint x: 1017, endPoint y: 254, distance: 15.5
click at [1024, 232] on mat-icon at bounding box center [1032, 226] width 16 height 12
click at [1033, 31] on span "Adjustments" at bounding box center [1041, 35] width 53 height 9
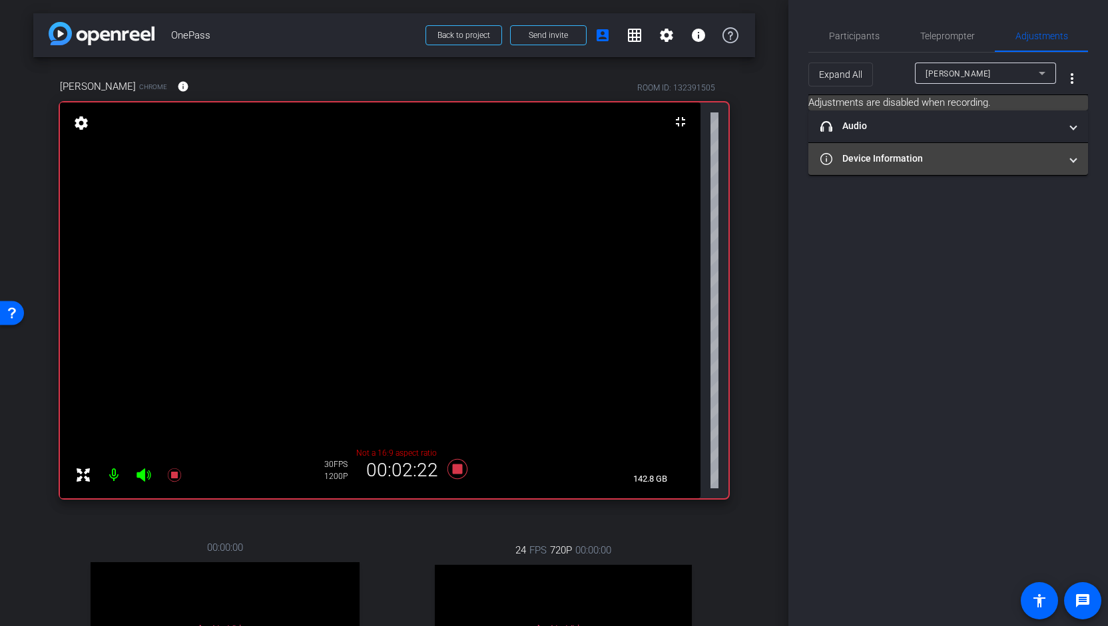
click at [953, 163] on mat-panel-title "Device Information" at bounding box center [940, 159] width 240 height 14
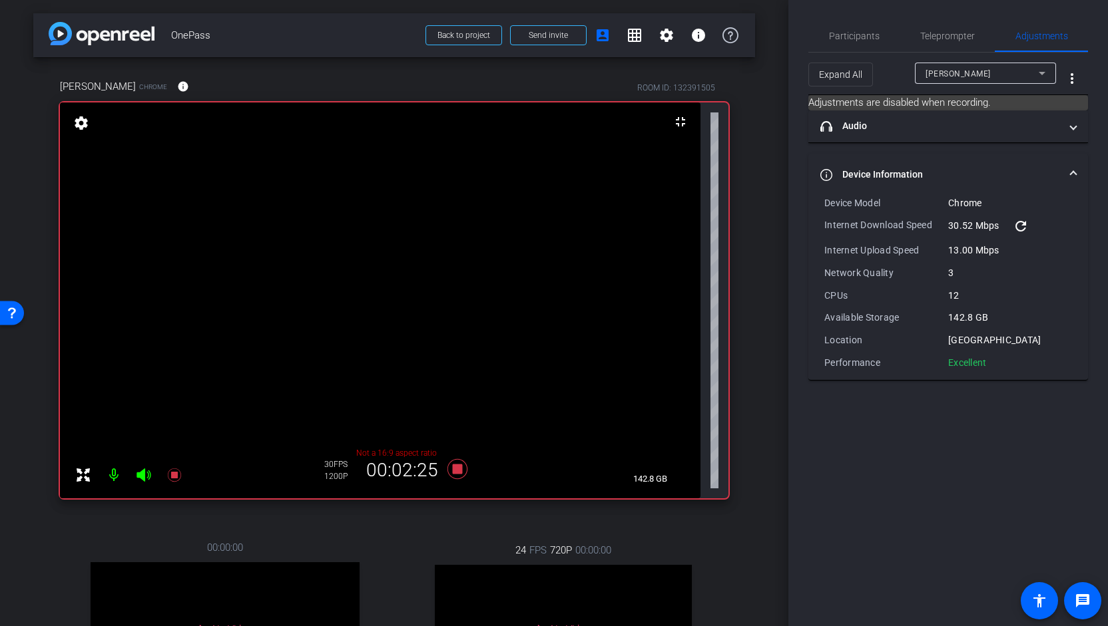
click at [953, 163] on mat-expansion-panel-header "Device Information" at bounding box center [948, 175] width 280 height 43
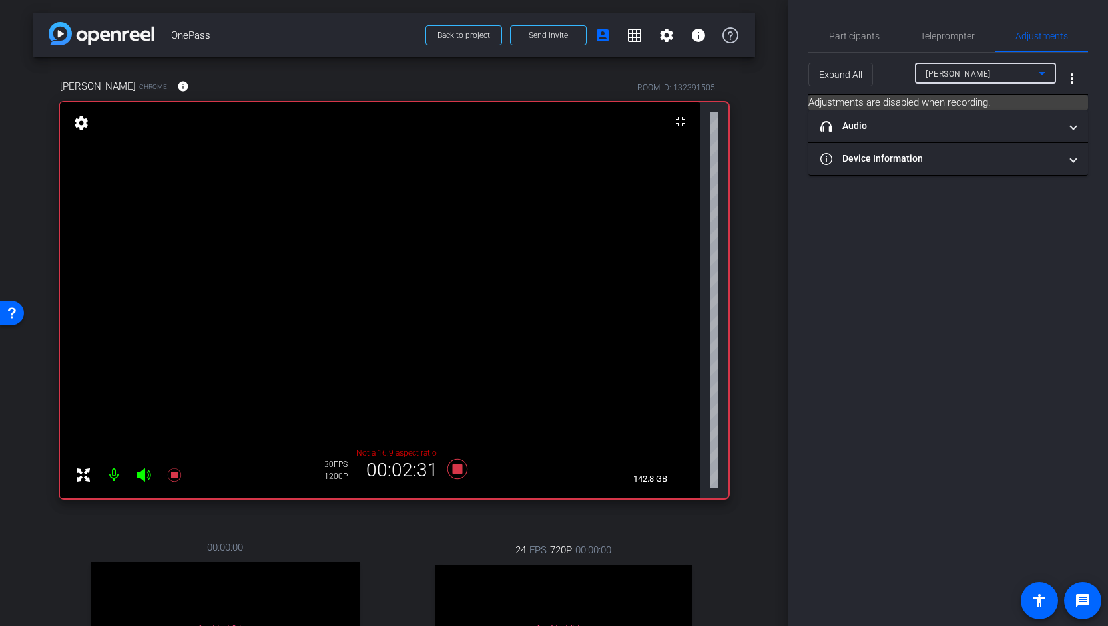
click at [1036, 74] on icon at bounding box center [1042, 73] width 16 height 16
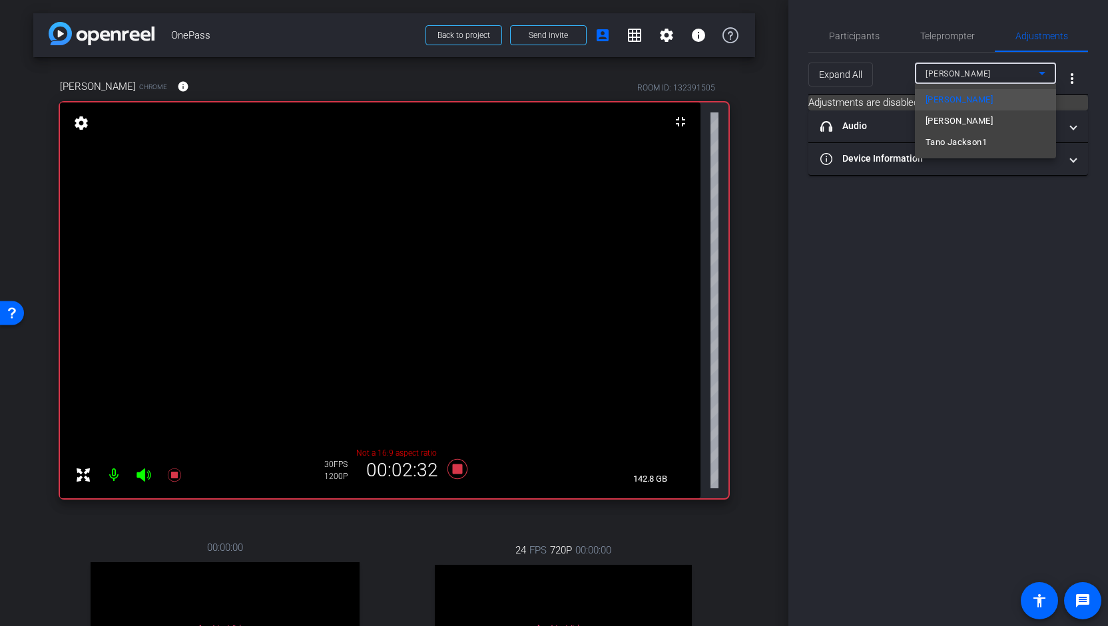
click at [1036, 74] on div at bounding box center [554, 313] width 1108 height 626
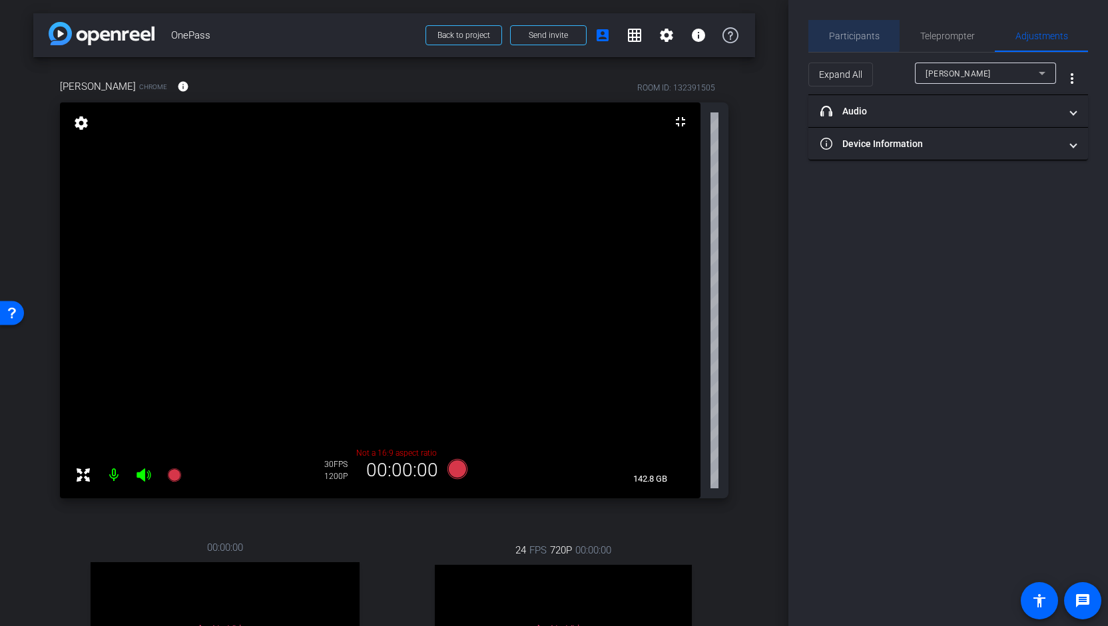
click at [846, 29] on span "Participants" at bounding box center [854, 36] width 51 height 32
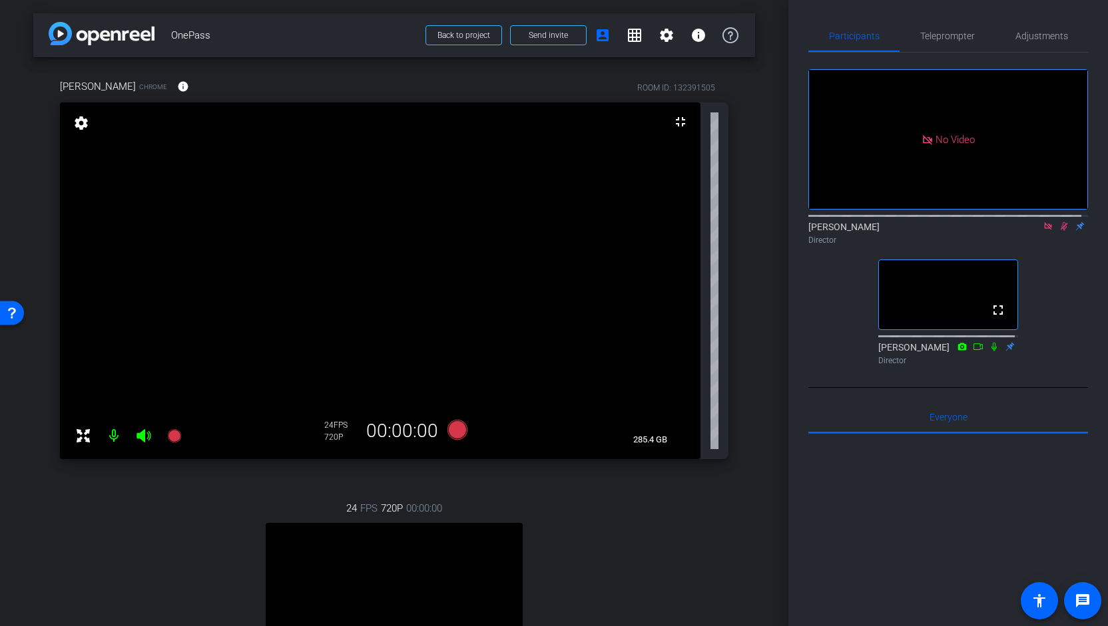
click at [1043, 222] on icon at bounding box center [1048, 226] width 11 height 9
click at [1043, 231] on icon at bounding box center [1048, 226] width 11 height 9
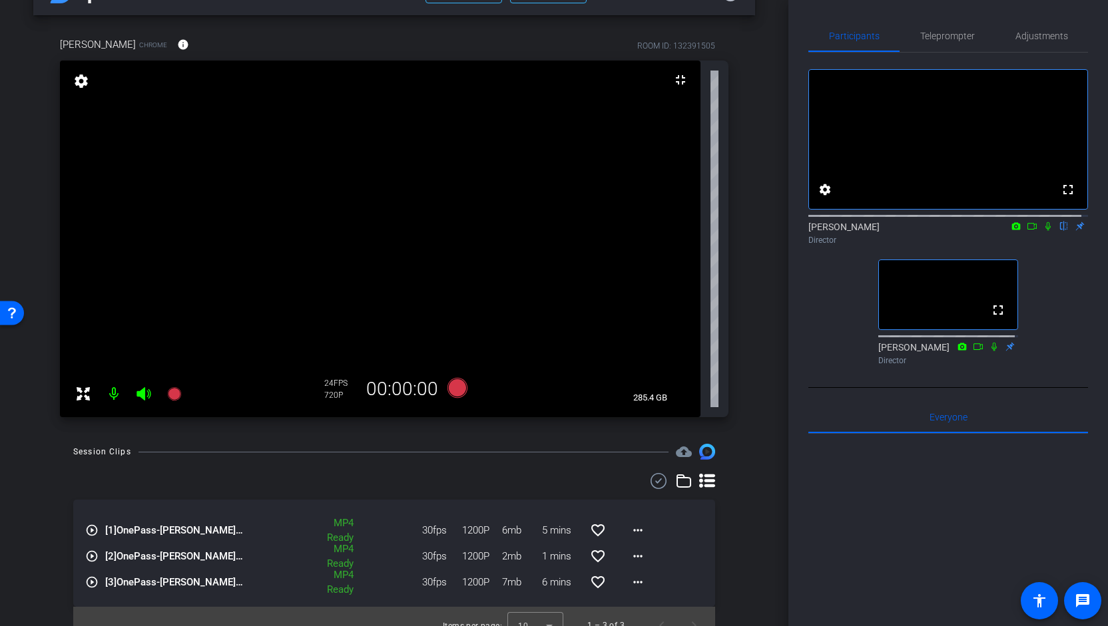
scroll to position [60, 0]
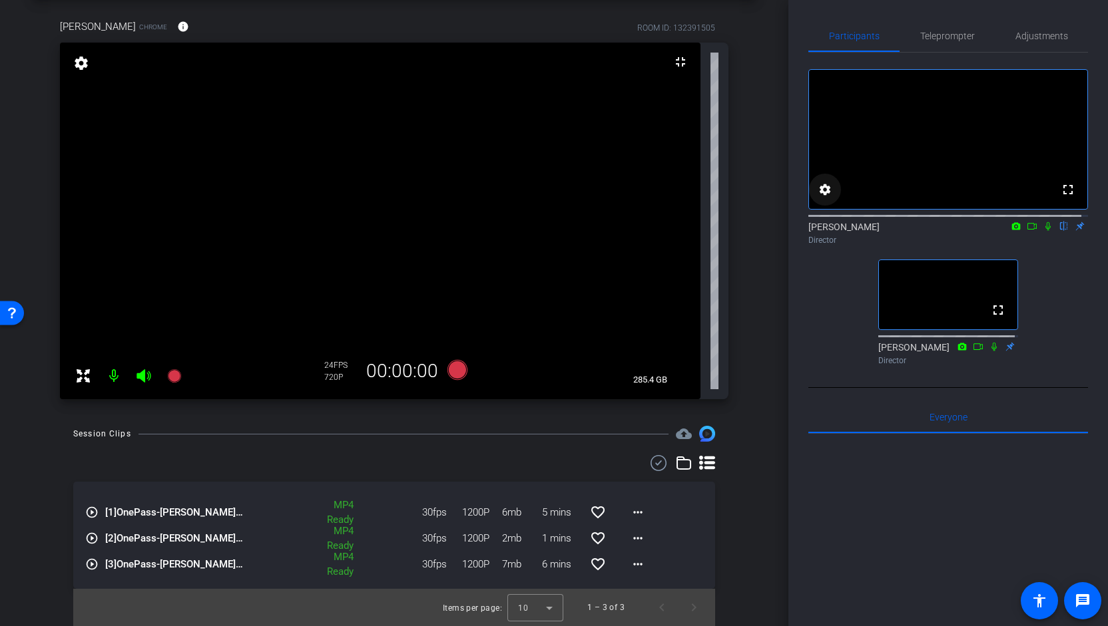
click at [822, 198] on mat-icon "settings" at bounding box center [825, 190] width 16 height 16
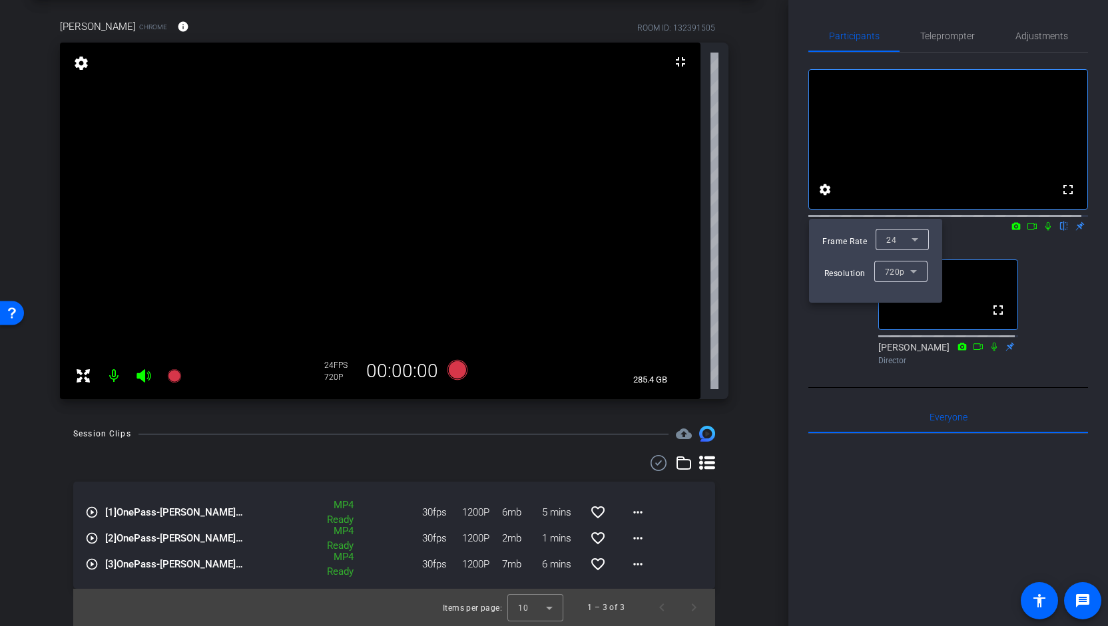
click at [851, 159] on div at bounding box center [554, 313] width 1108 height 626
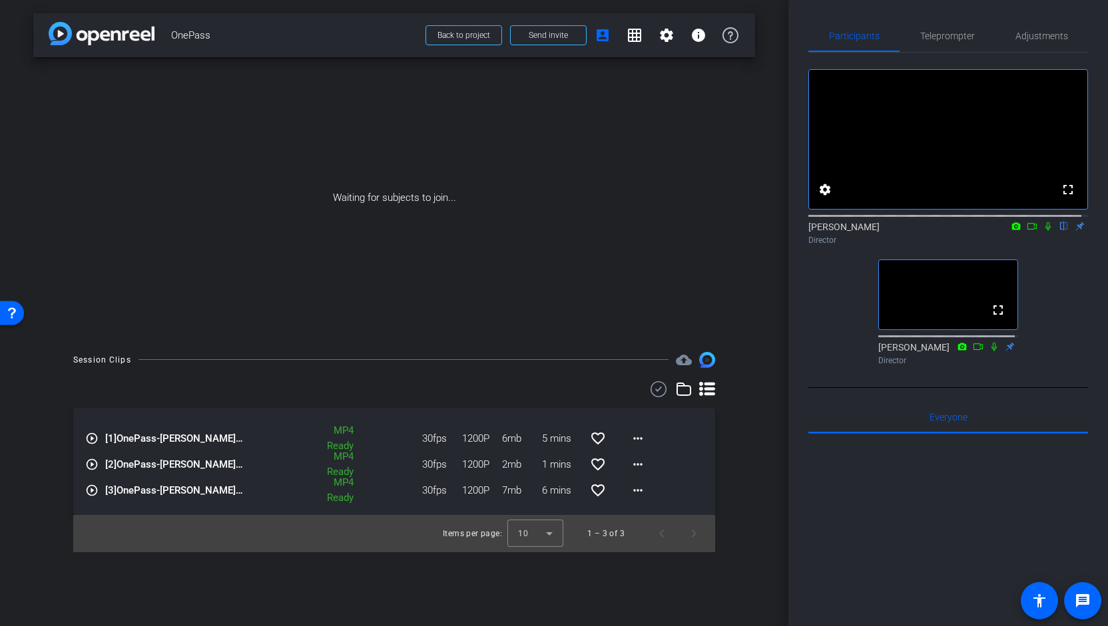
scroll to position [0, 0]
click at [629, 33] on mat-icon "grid_on" at bounding box center [634, 35] width 16 height 16
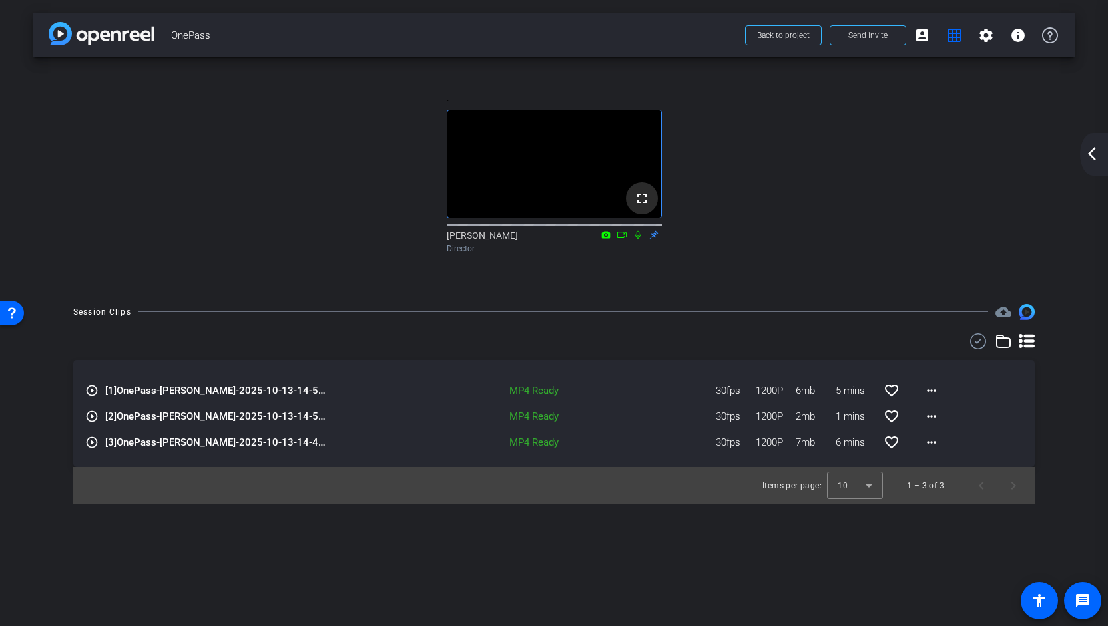
click at [644, 206] on mat-icon "fullscreen" at bounding box center [642, 198] width 16 height 16
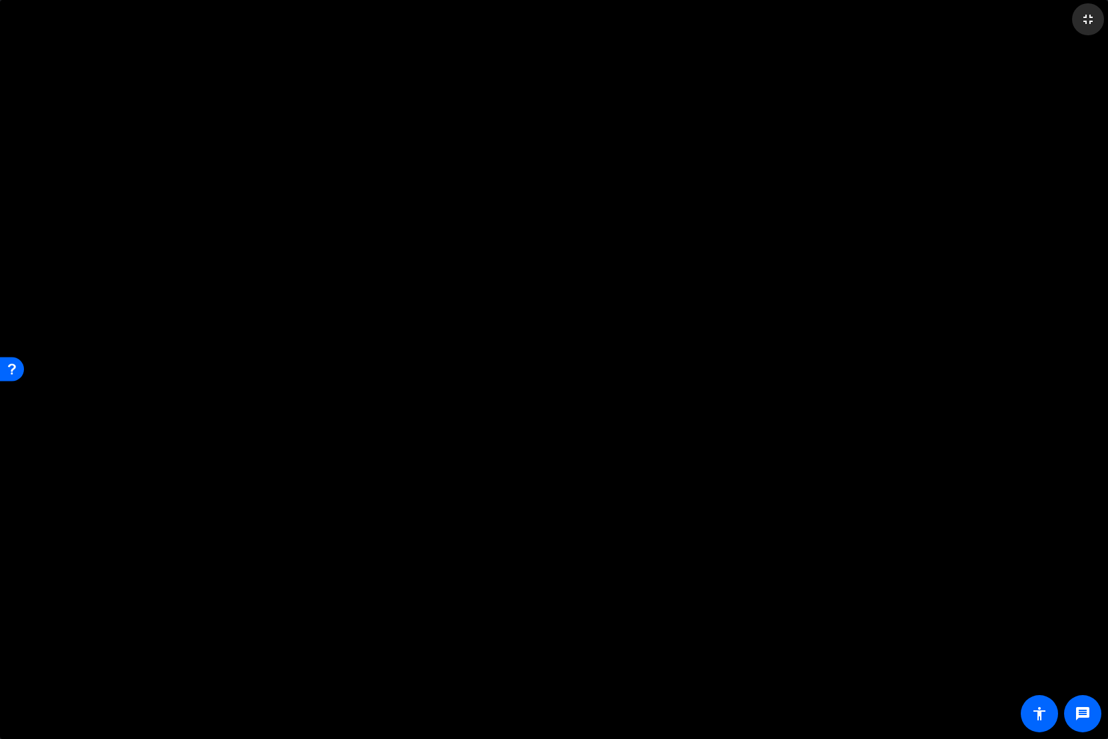
click at [1085, 21] on mat-icon "fullscreen_exit" at bounding box center [1088, 19] width 16 height 16
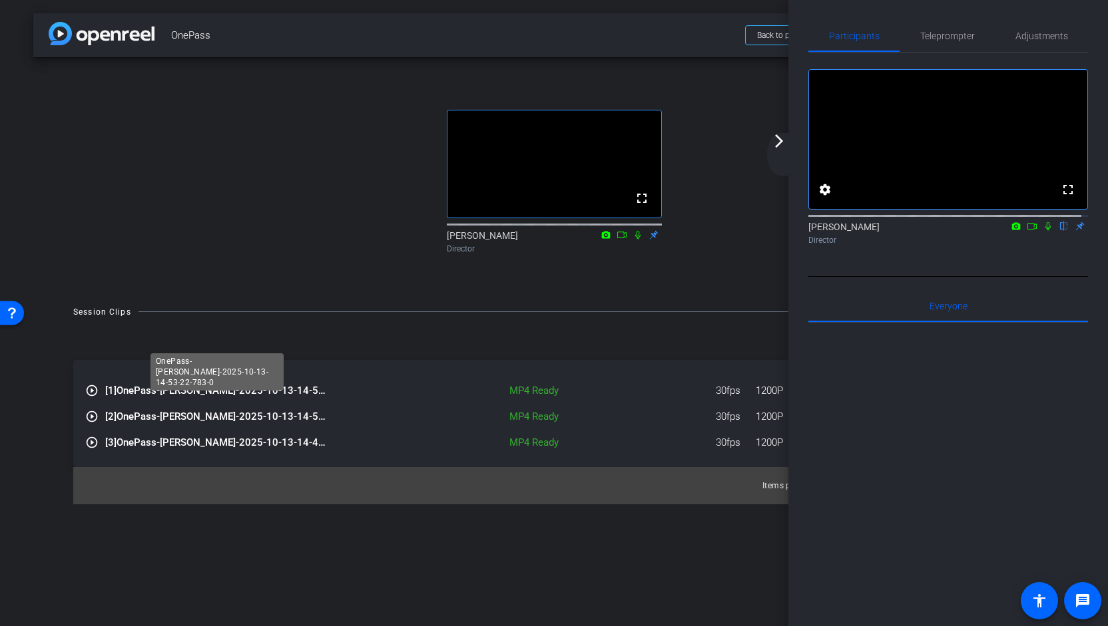
click at [291, 399] on span "[1] OnePass-[PERSON_NAME]-2025-10-13-14-53-22-783-0" at bounding box center [217, 390] width 224 height 15
click at [278, 399] on span "[1] OnePass-[PERSON_NAME]-2025-10-13-14-53-22-783-0" at bounding box center [217, 390] width 224 height 15
click at [93, 397] on mat-icon "play_circle_outline" at bounding box center [91, 390] width 13 height 13
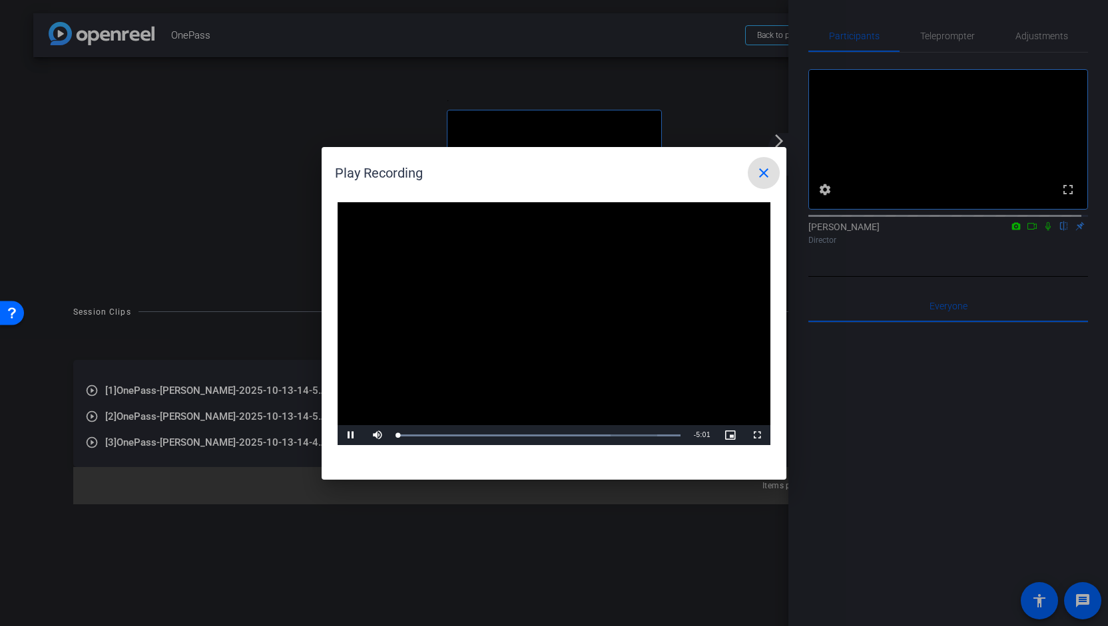
click at [759, 178] on mat-icon "close" at bounding box center [764, 173] width 16 height 16
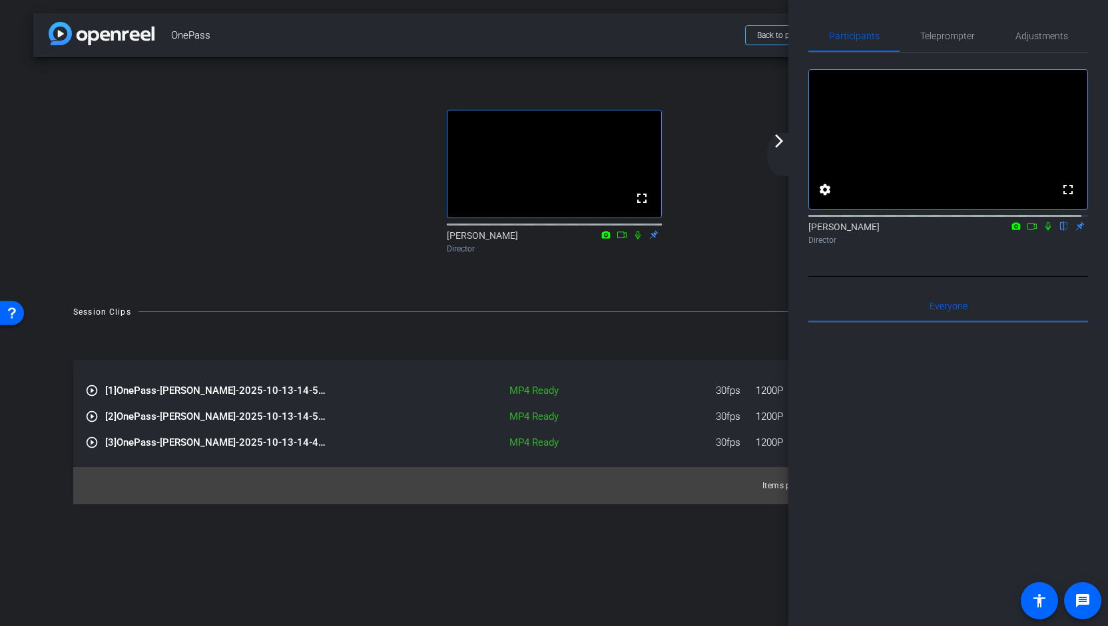
click at [7, 313] on div "Open Resource Center" at bounding box center [12, 312] width 11 height 11
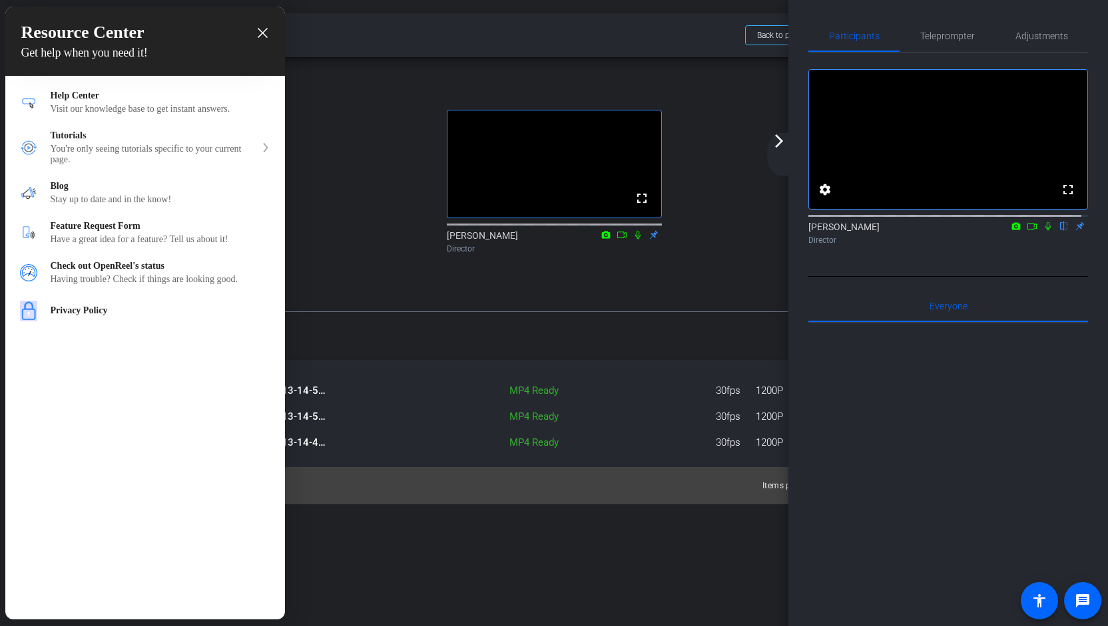
click at [264, 33] on icon "close resource center" at bounding box center [263, 33] width 10 height 10
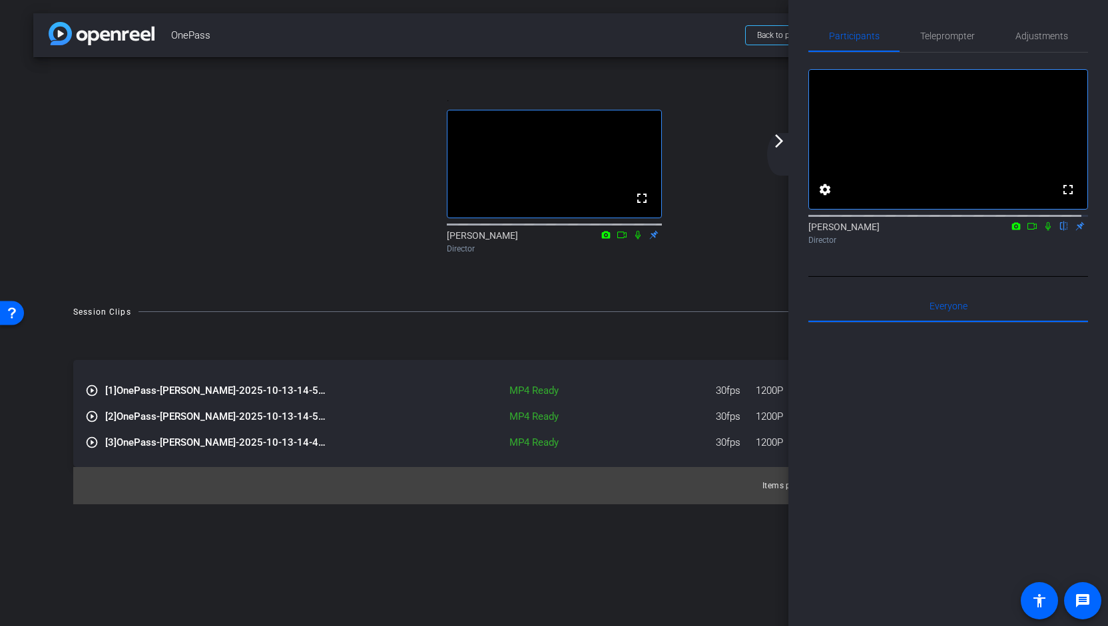
click at [780, 136] on mat-icon "arrow_forward_ios" at bounding box center [779, 141] width 16 height 16
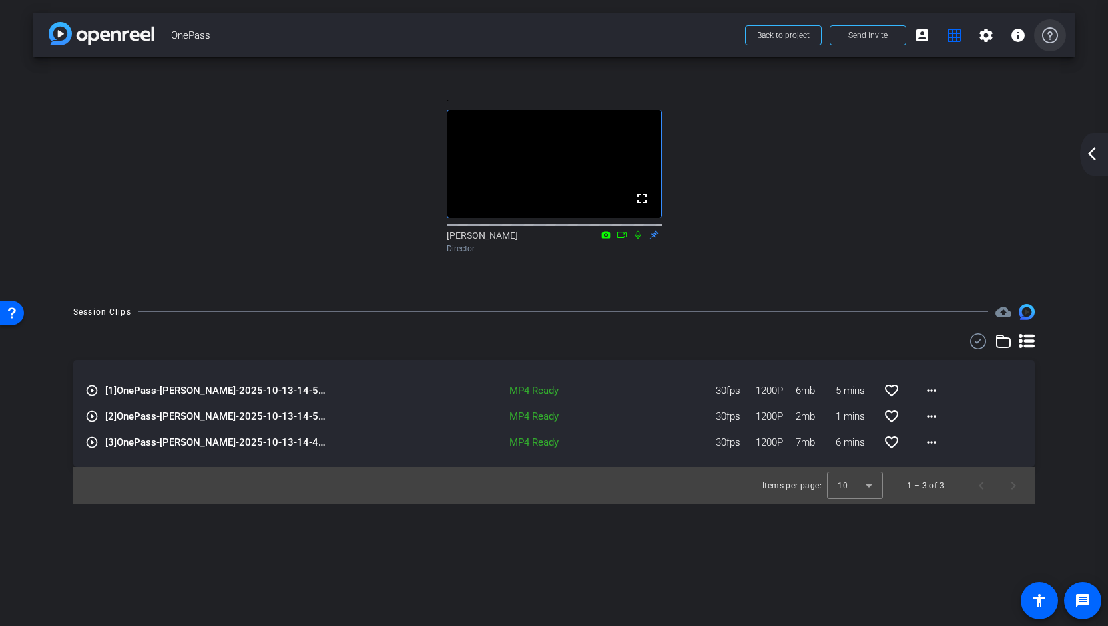
click at [1046, 37] on icon at bounding box center [1050, 35] width 16 height 16
